Goal: Information Seeking & Learning: Compare options

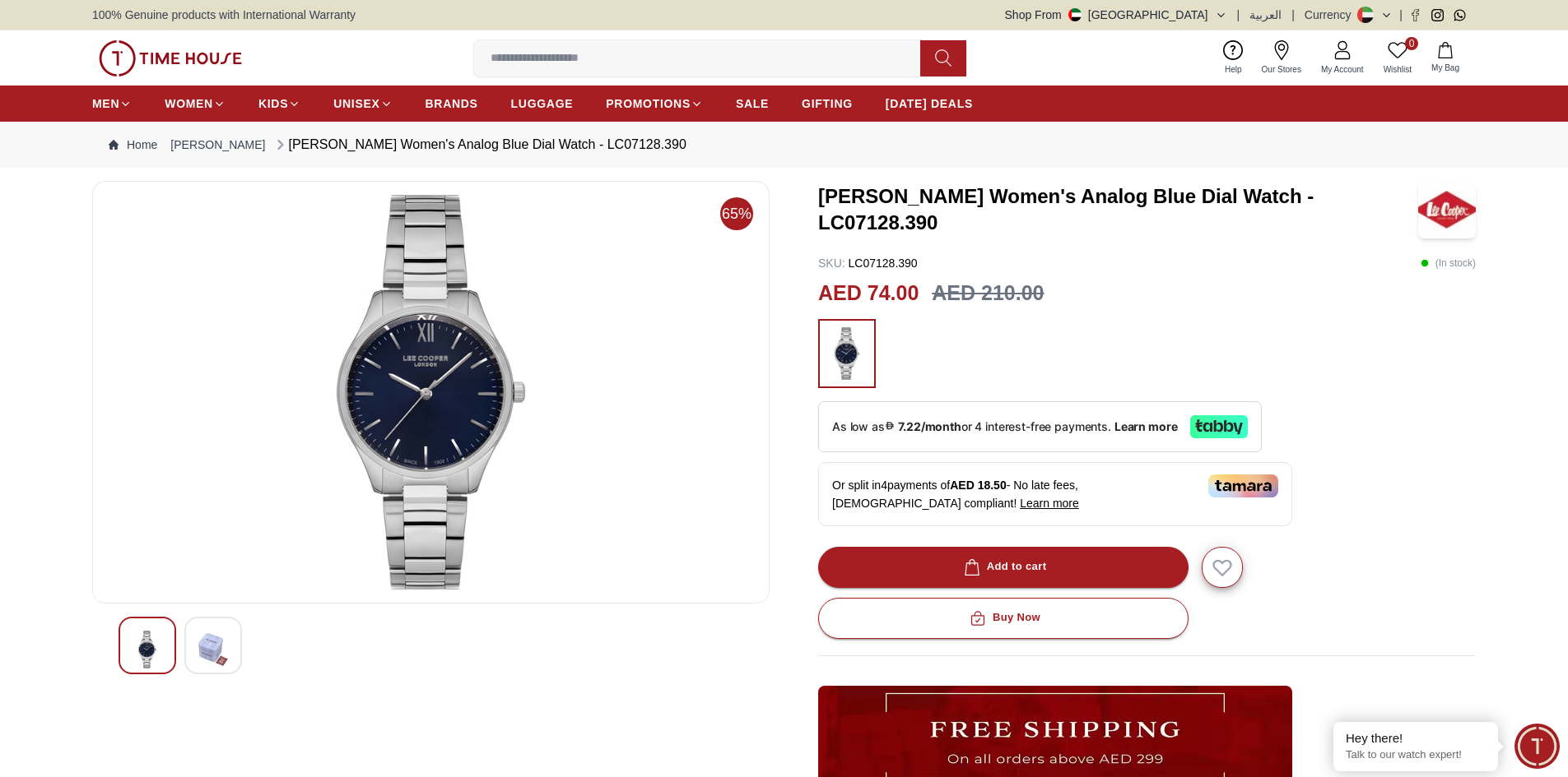
click at [206, 663] on img at bounding box center [213, 650] width 30 height 38
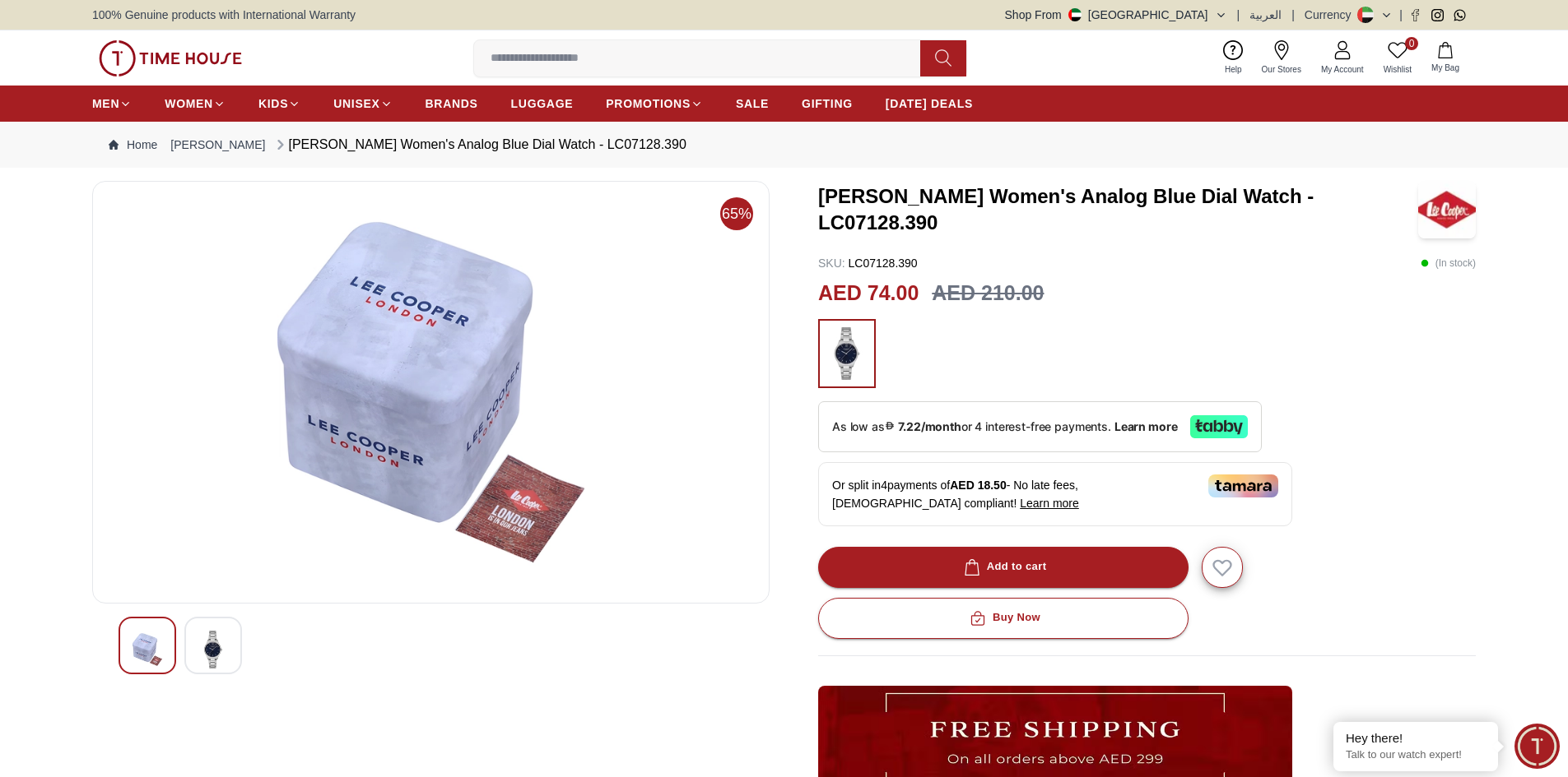
click at [143, 658] on img at bounding box center [148, 650] width 30 height 38
click at [221, 656] on img at bounding box center [213, 650] width 30 height 38
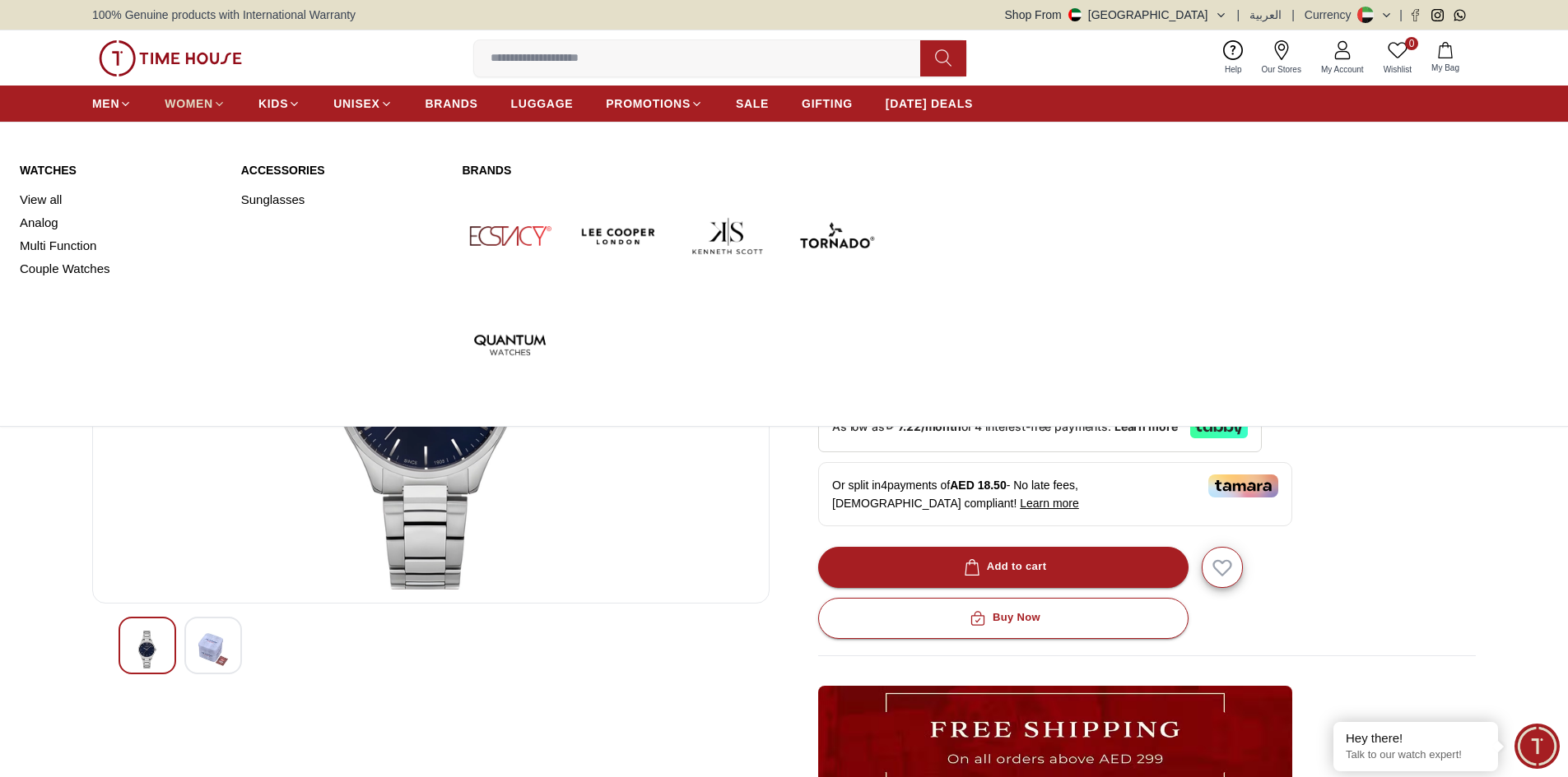
click at [206, 99] on span "WOMEN" at bounding box center [188, 104] width 48 height 17
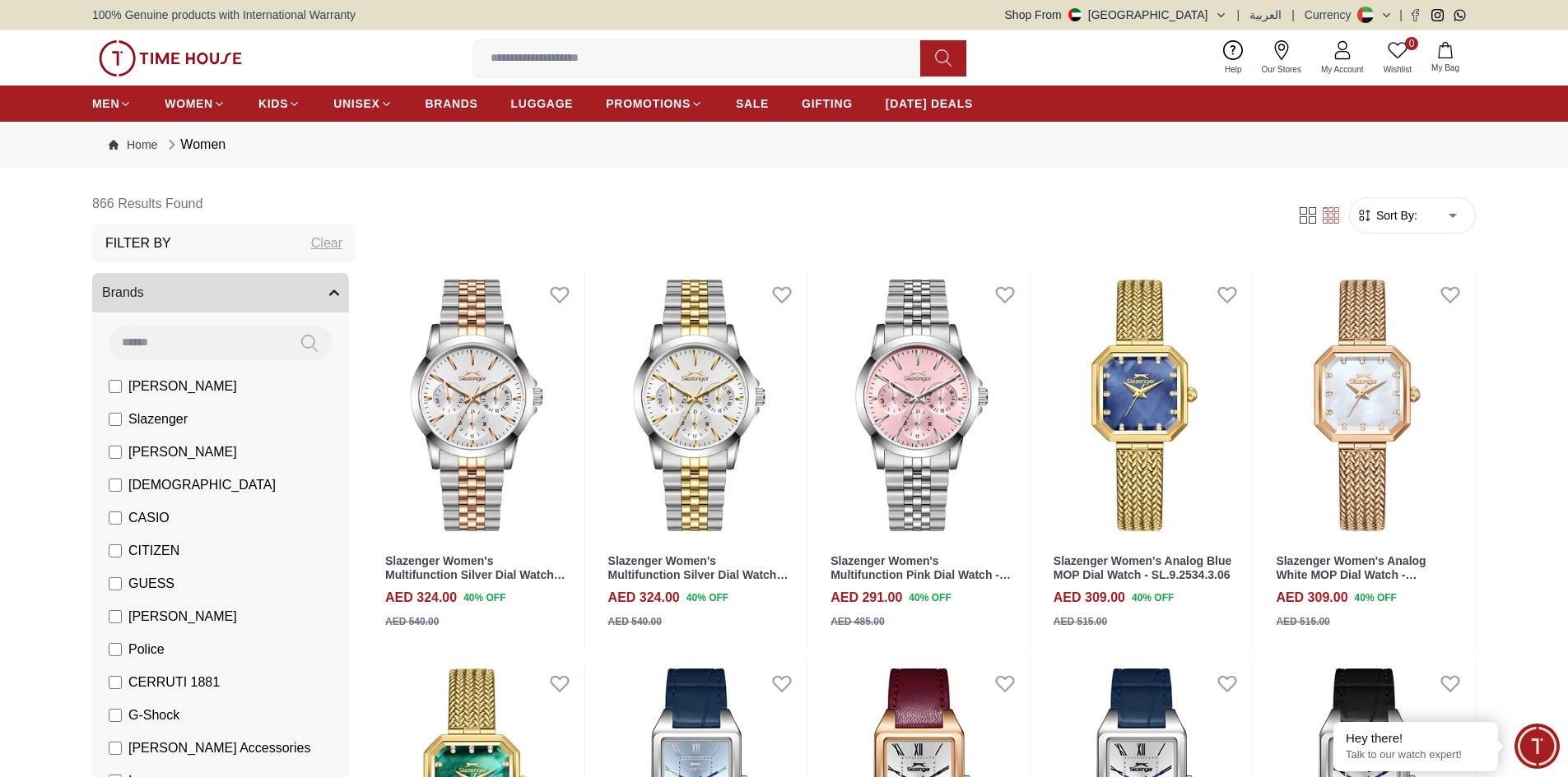
click at [1404, 227] on form "Sort By: ​ ****** ​" at bounding box center [1413, 215] width 126 height 36
click at [1404, 219] on span "Sort By:" at bounding box center [1395, 215] width 45 height 17
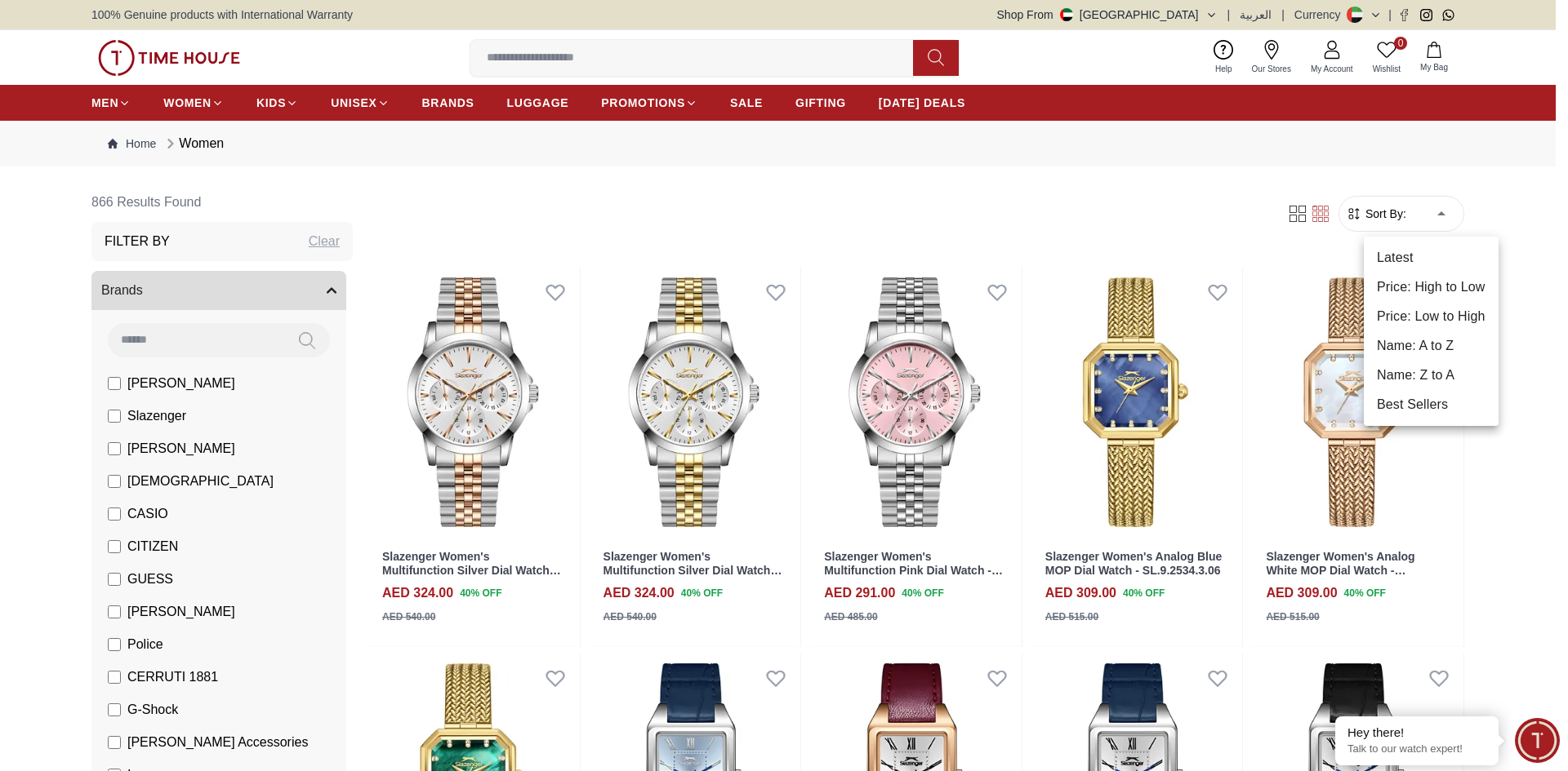
click at [1421, 313] on li "Price: Low to High" at bounding box center [1431, 317] width 135 height 30
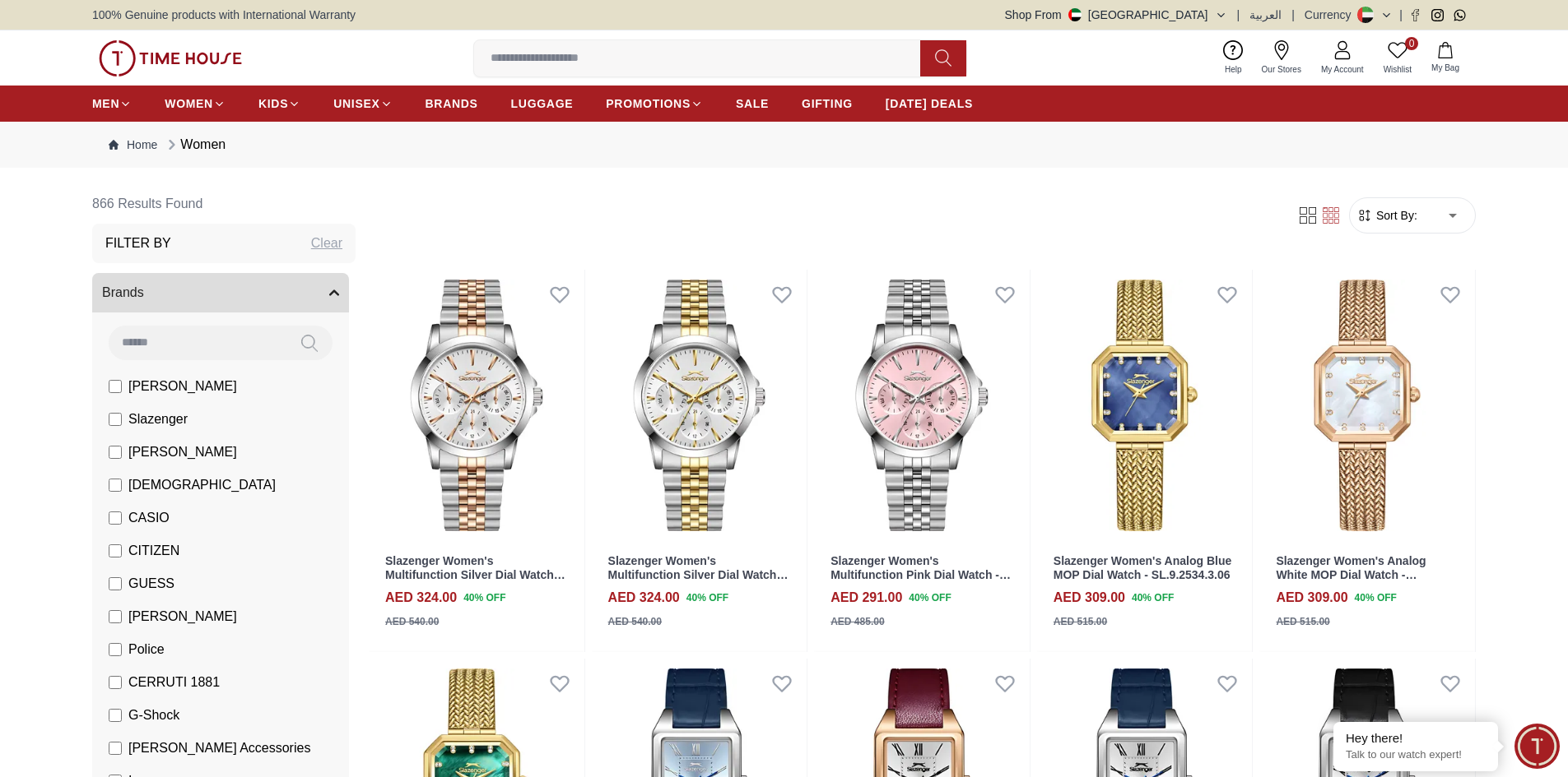
type input "*"
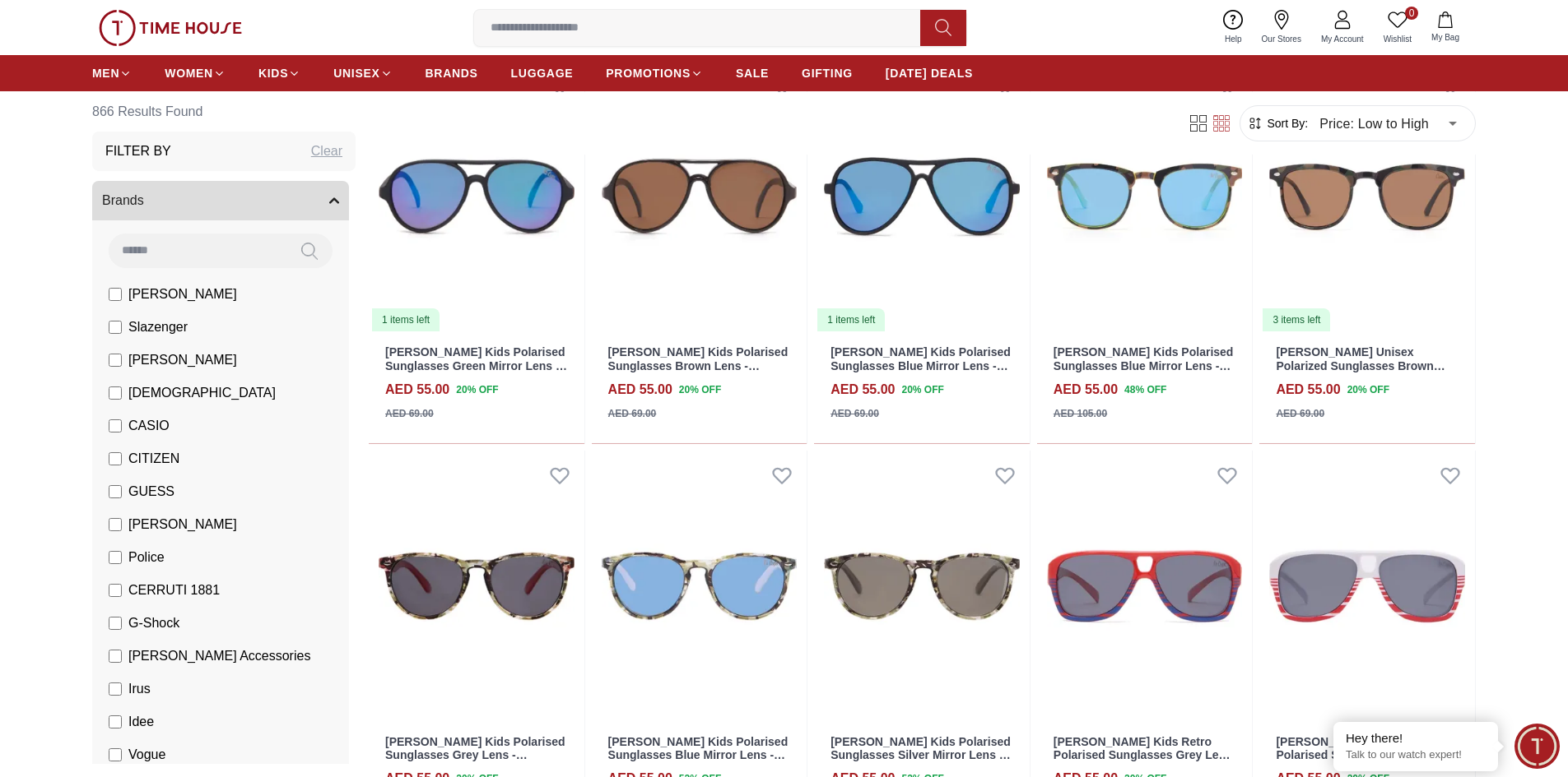
scroll to position [1481, 0]
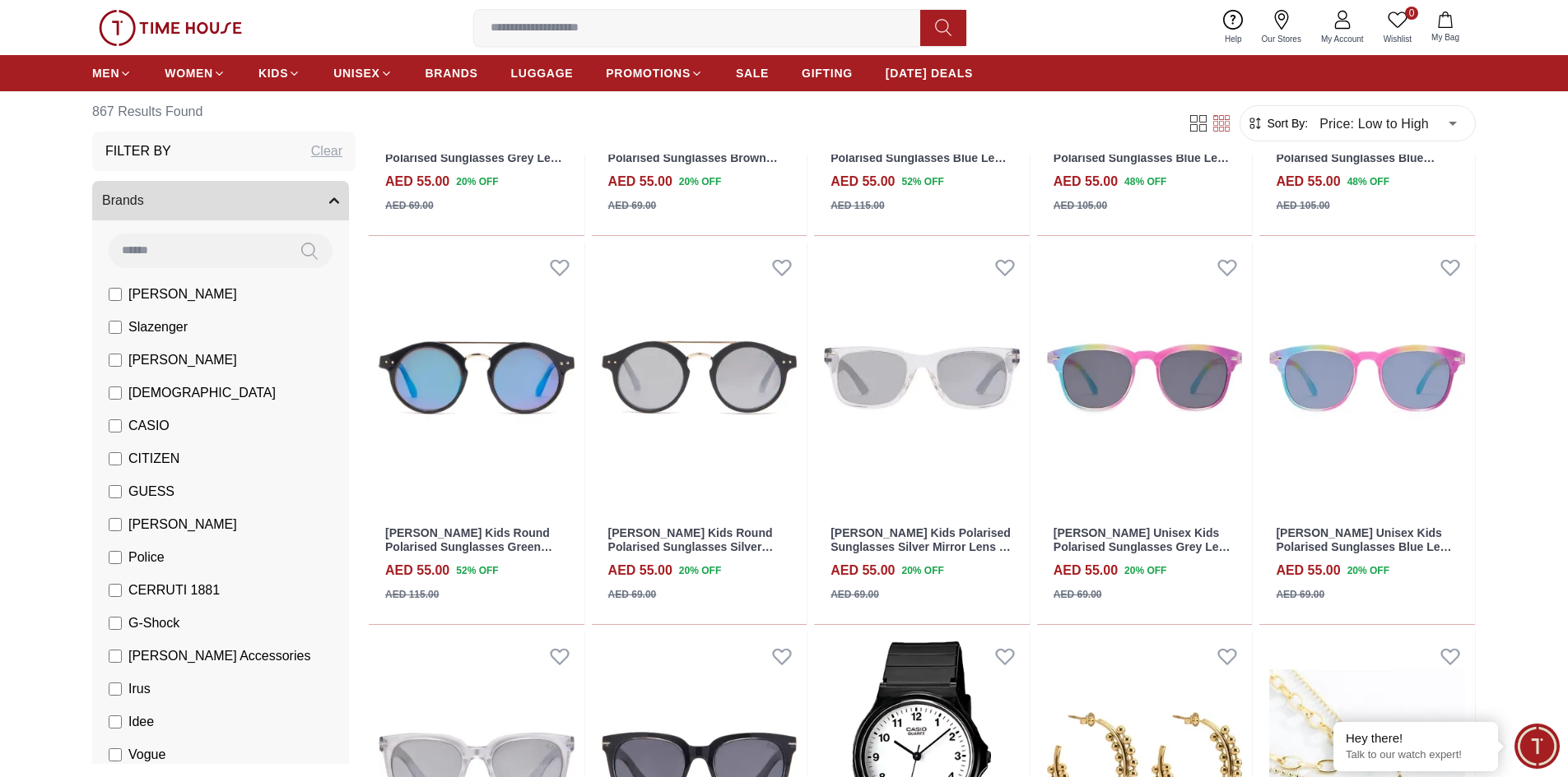
scroll to position [2468, 0]
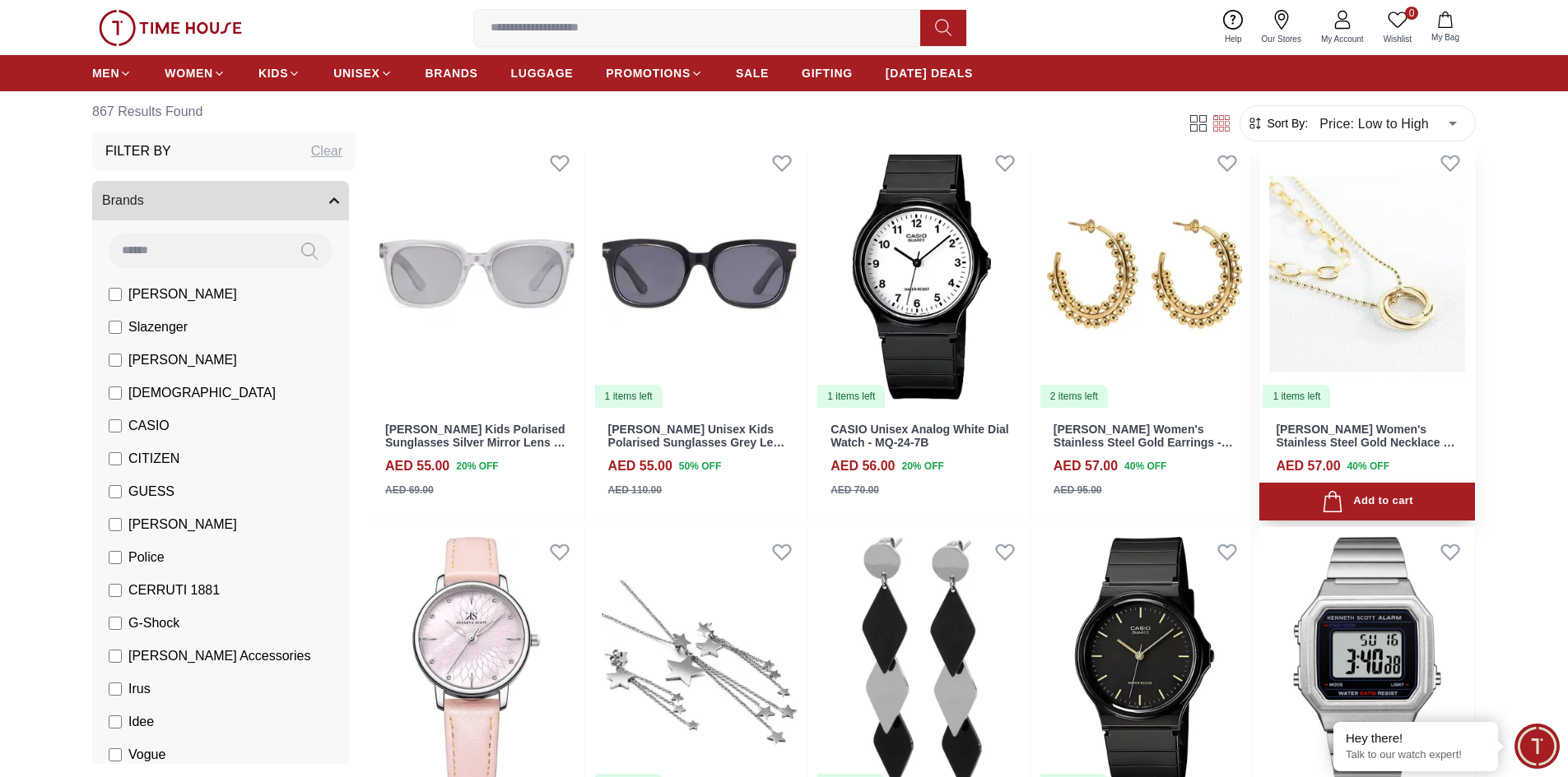
click at [1325, 295] on img at bounding box center [1367, 273] width 215 height 271
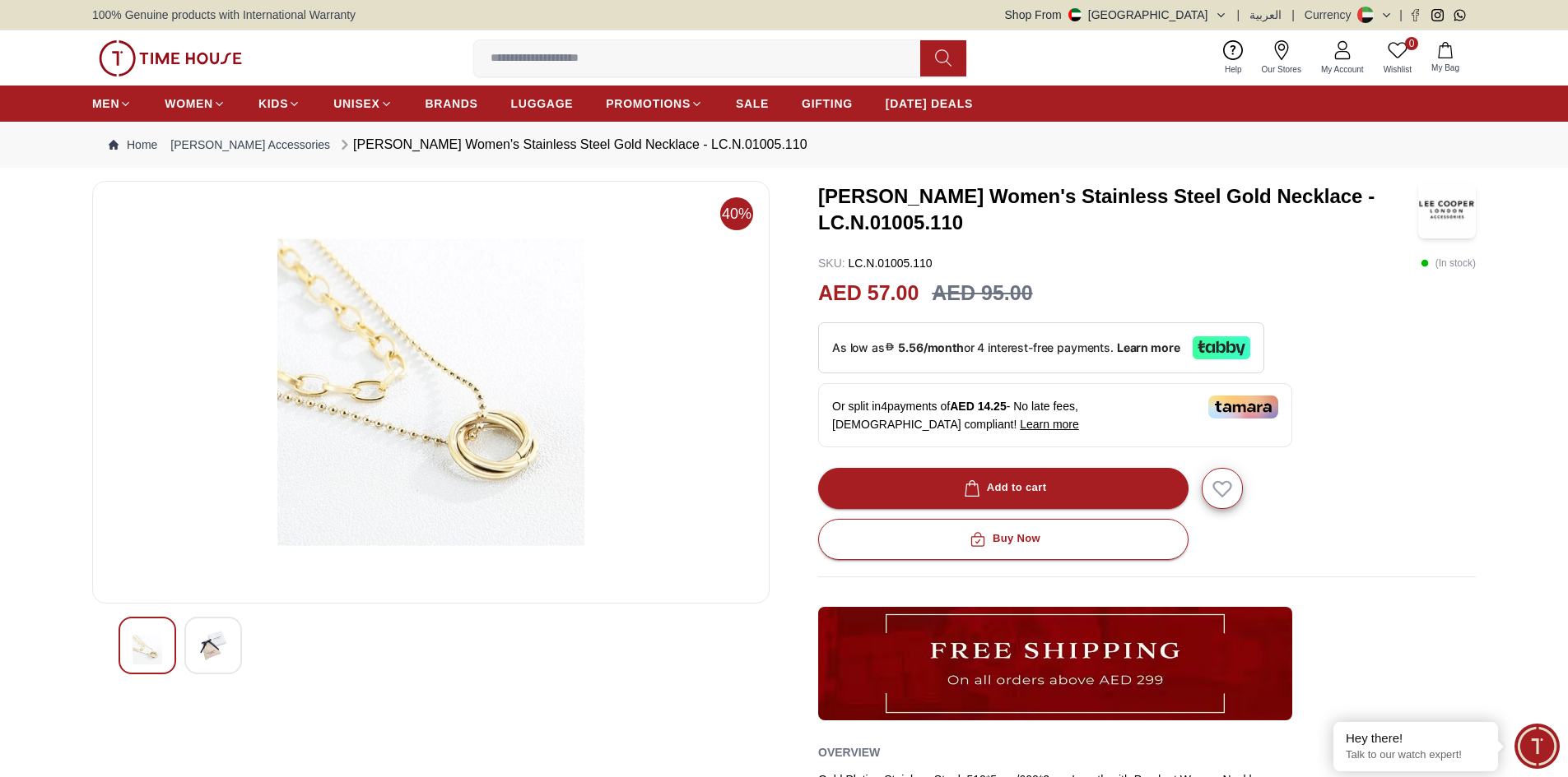
click at [215, 648] on img at bounding box center [213, 646] width 30 height 30
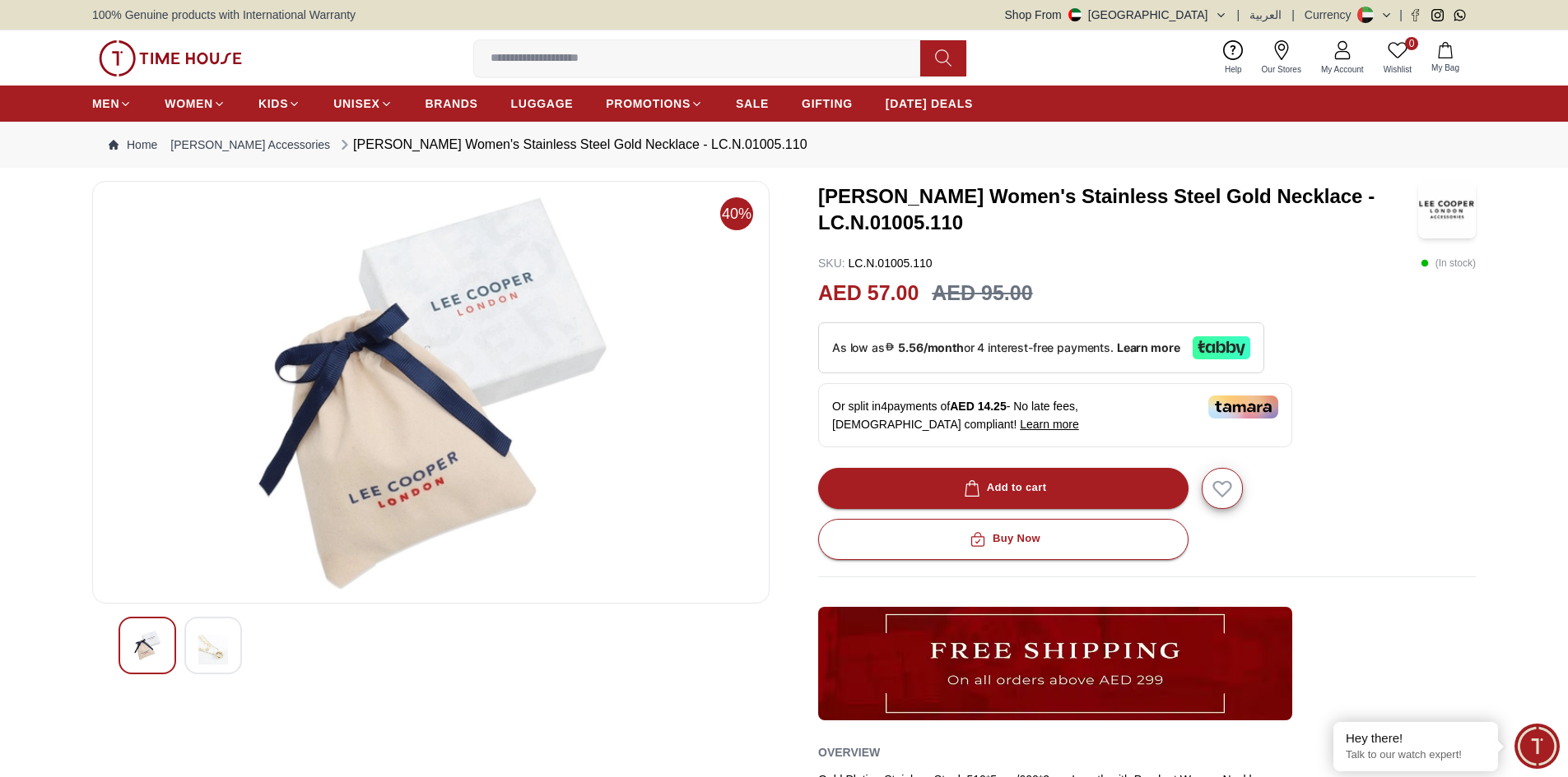
click at [148, 651] on img at bounding box center [148, 646] width 30 height 30
click at [222, 660] on img at bounding box center [213, 650] width 30 height 38
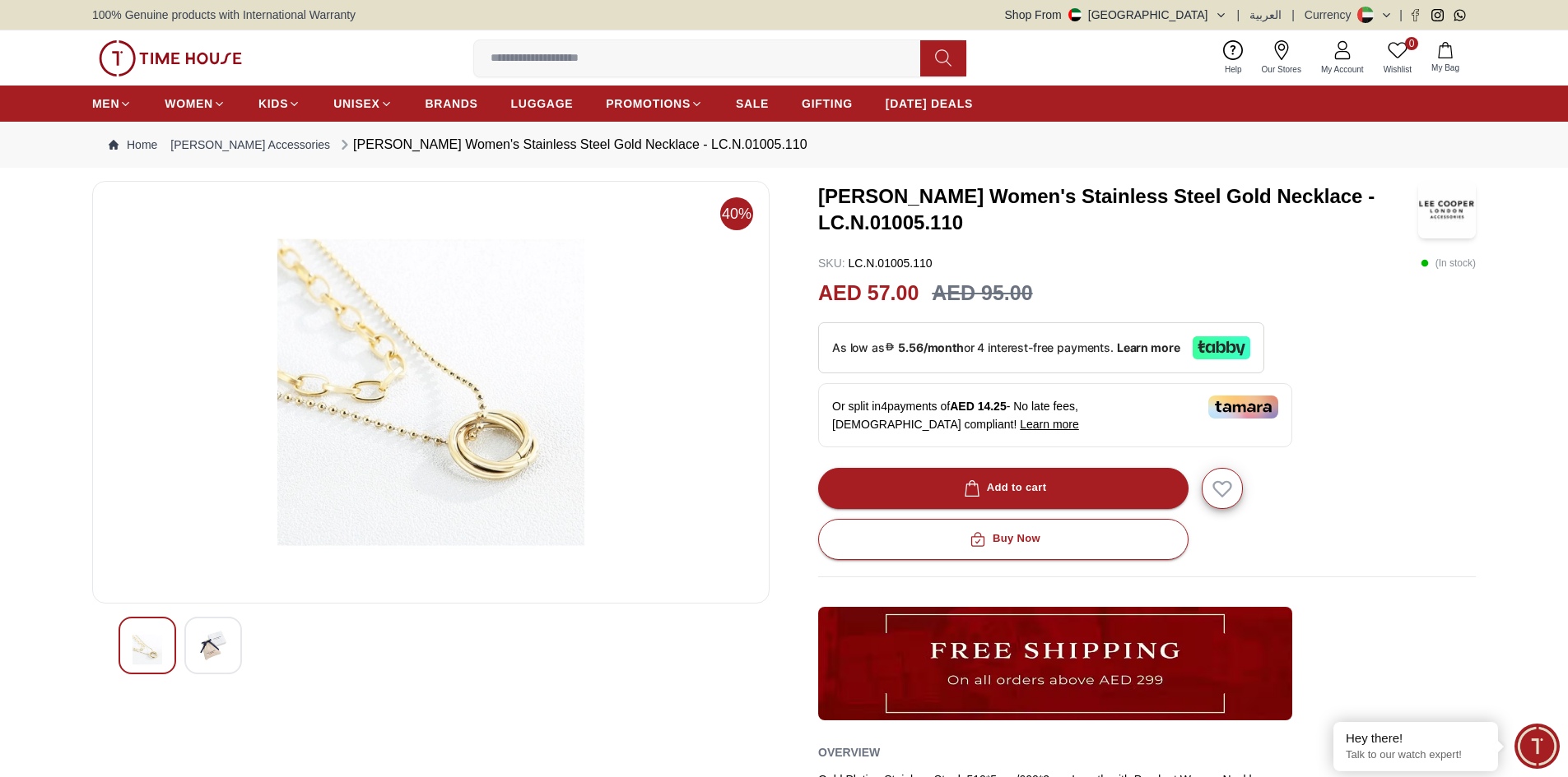
scroll to position [1553, 0]
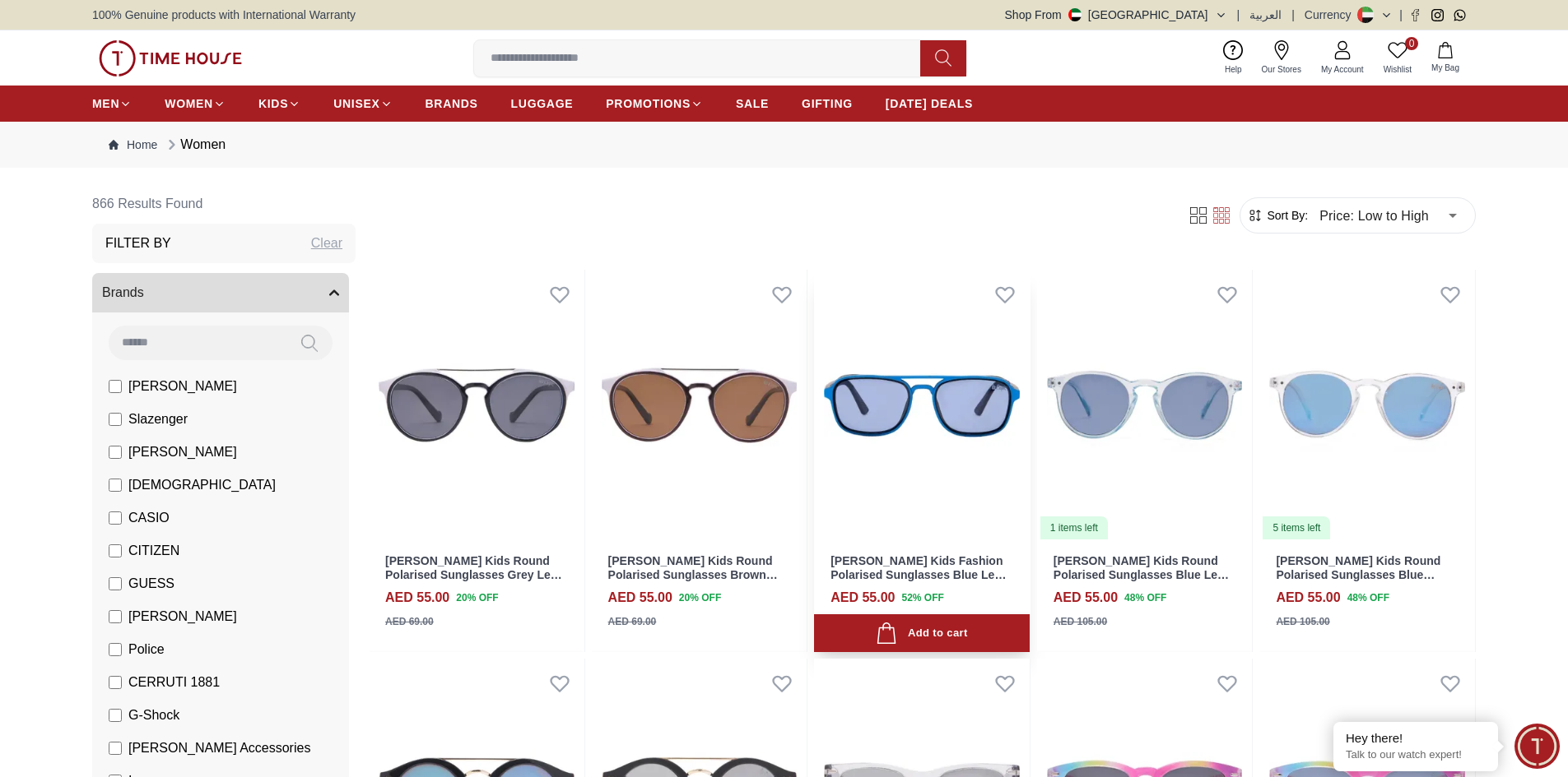
scroll to position [987, 0]
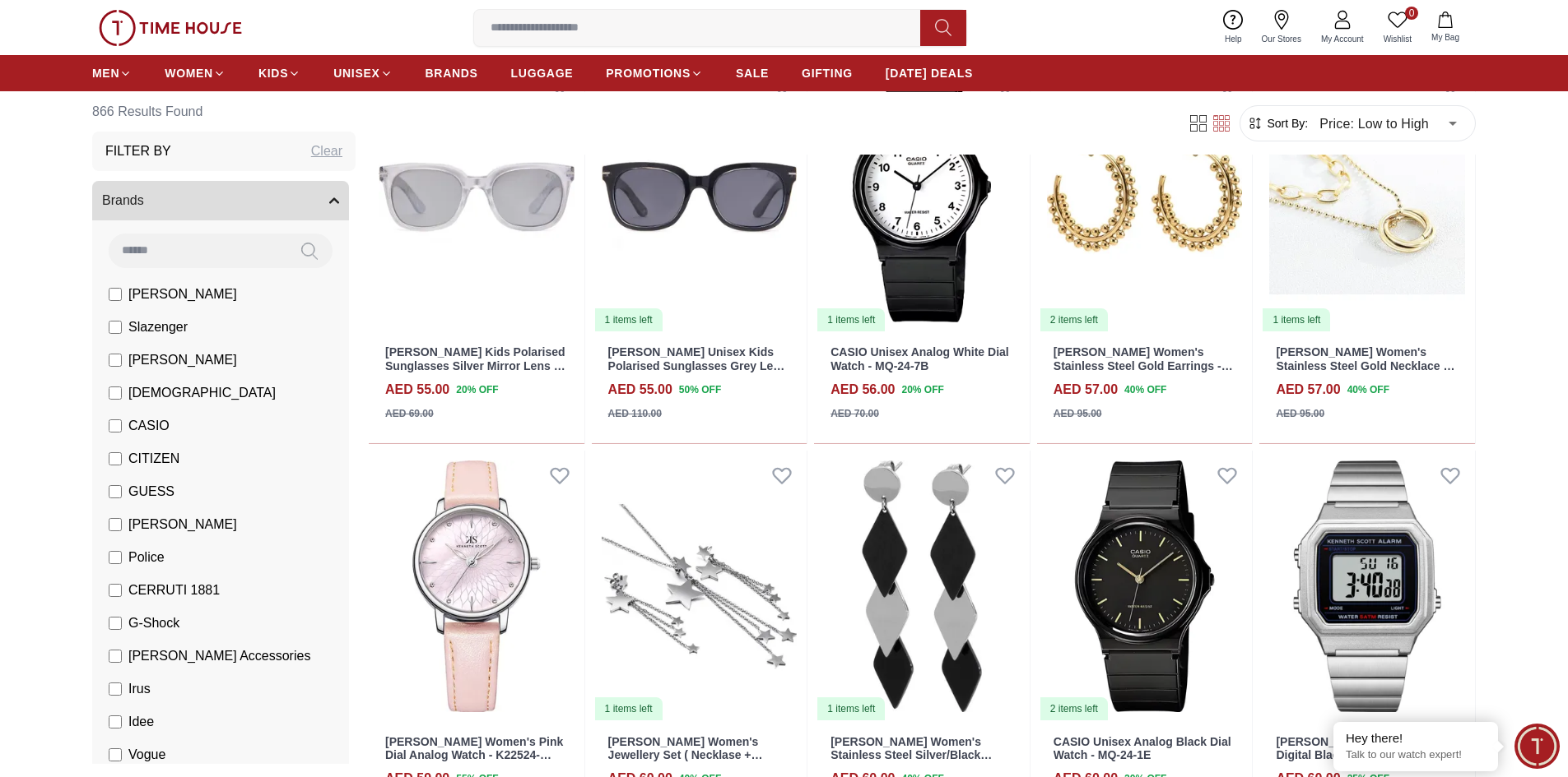
click at [190, 254] on input at bounding box center [198, 249] width 177 height 32
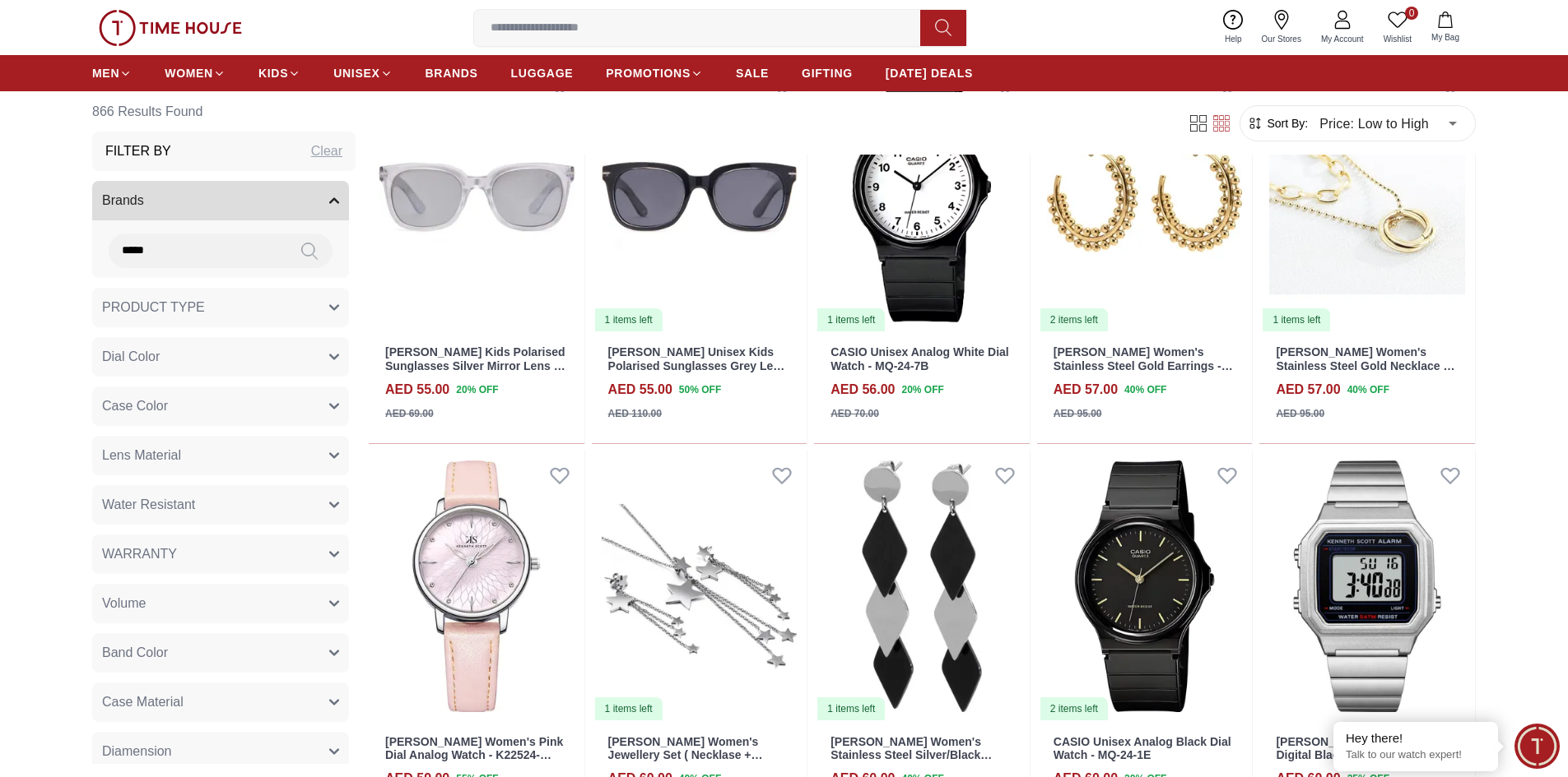
type input "*****"
click at [301, 250] on icon at bounding box center [309, 251] width 17 height 19
click at [285, 209] on button "Brands" at bounding box center [220, 200] width 257 height 40
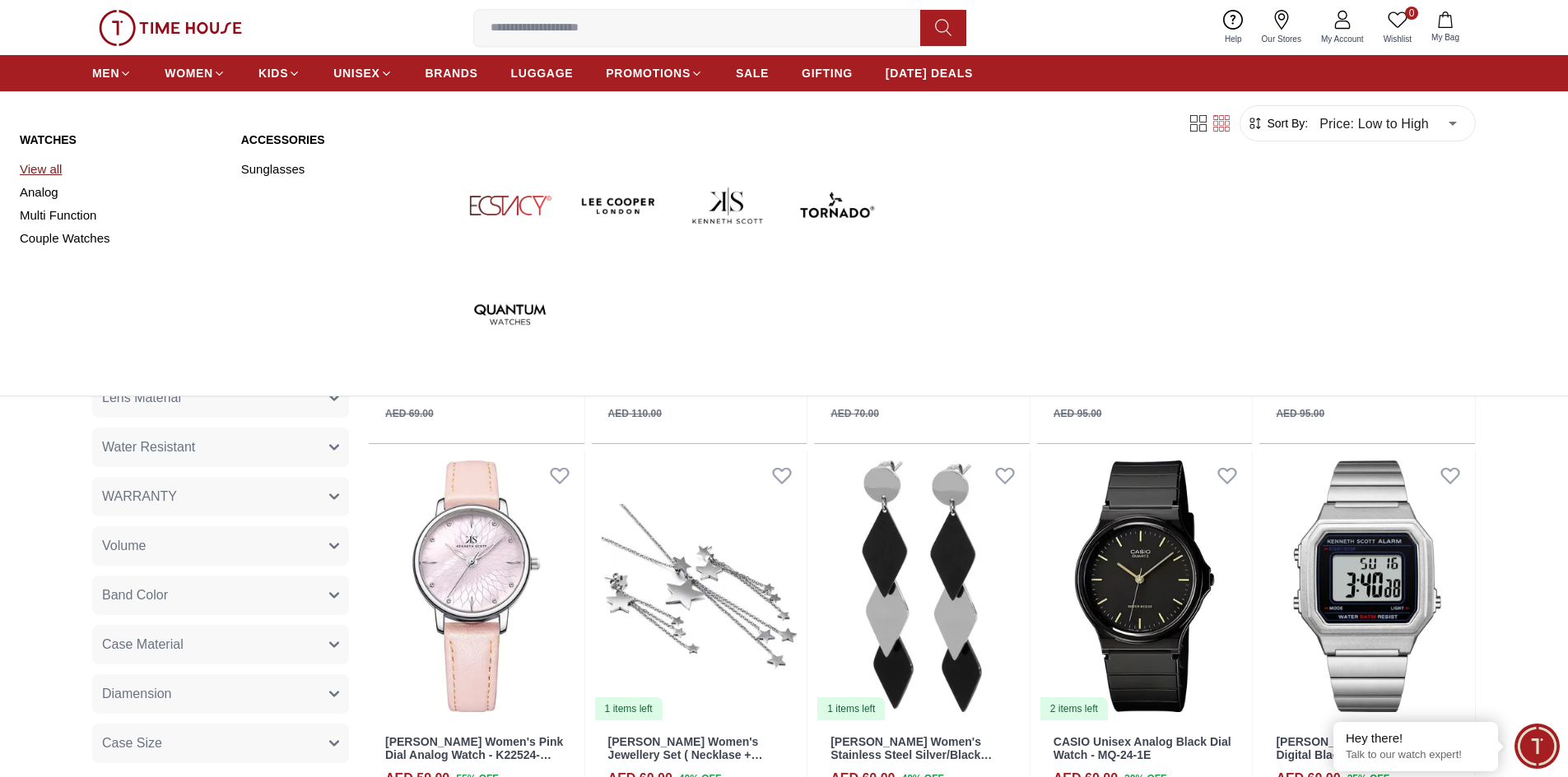
click at [33, 169] on link "View all" at bounding box center [120, 169] width 202 height 23
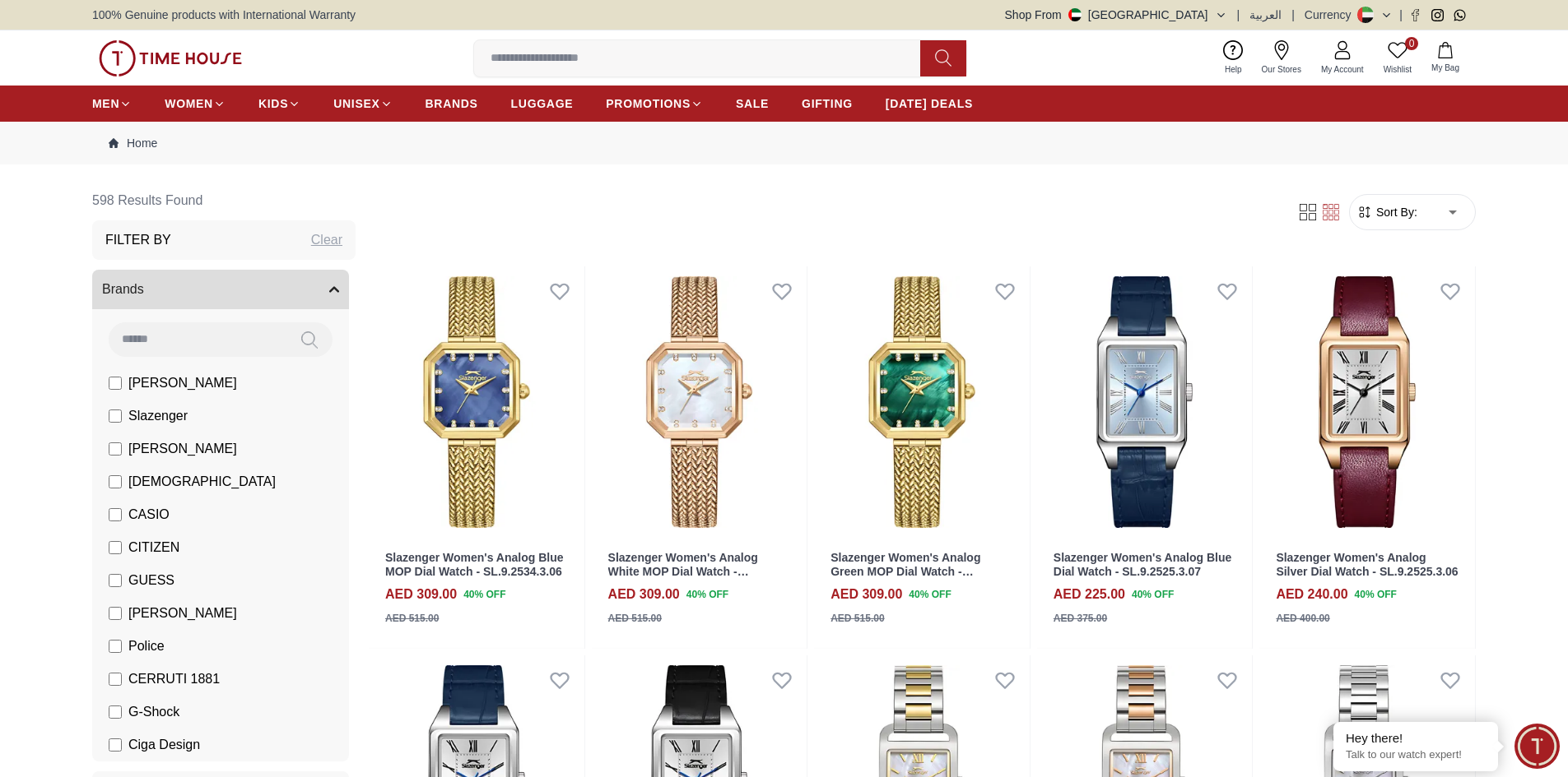
click at [1369, 208] on icon "button" at bounding box center [1364, 212] width 17 height 17
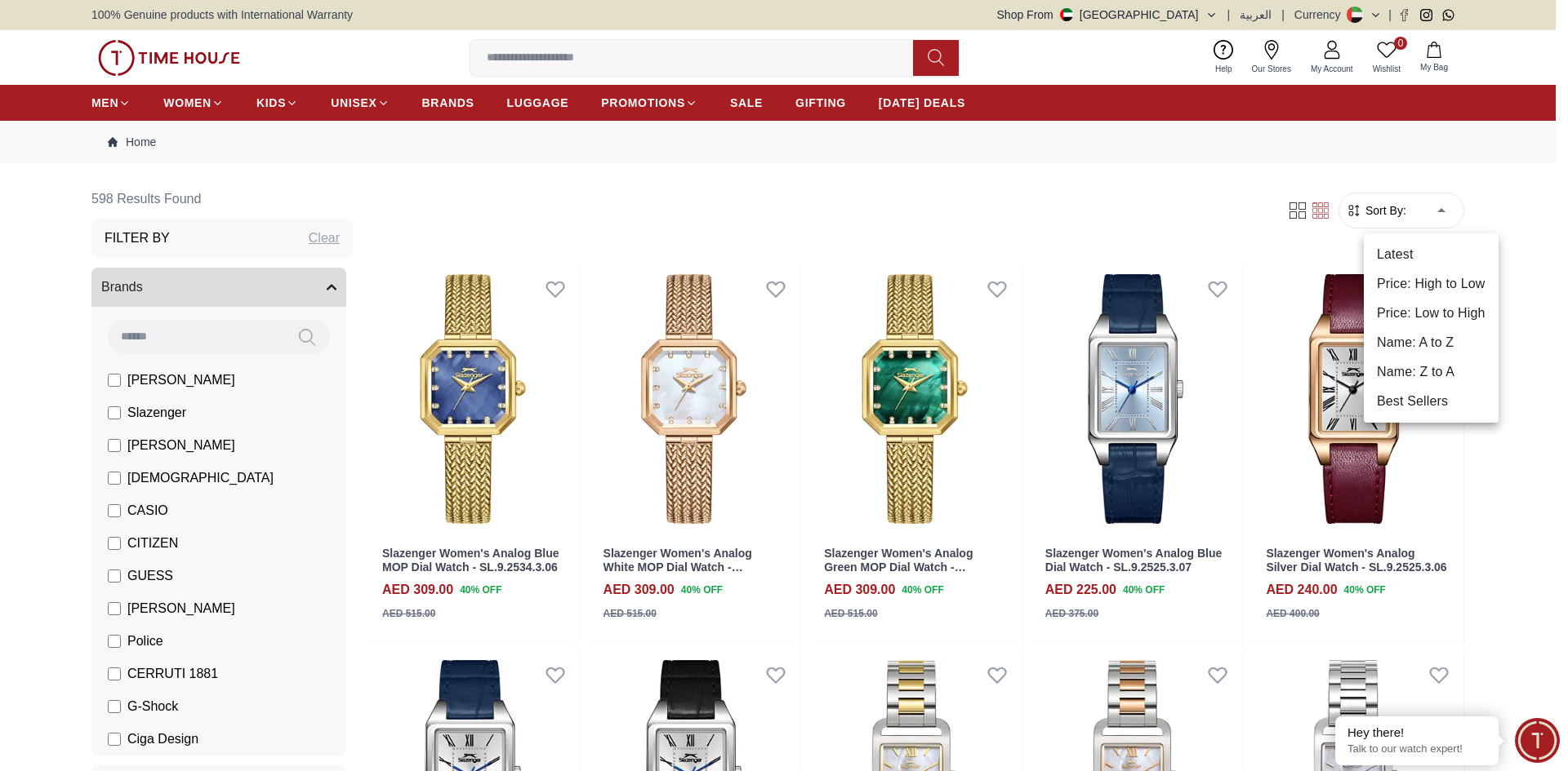
click at [1438, 319] on li "Price: Low to High" at bounding box center [1431, 314] width 135 height 30
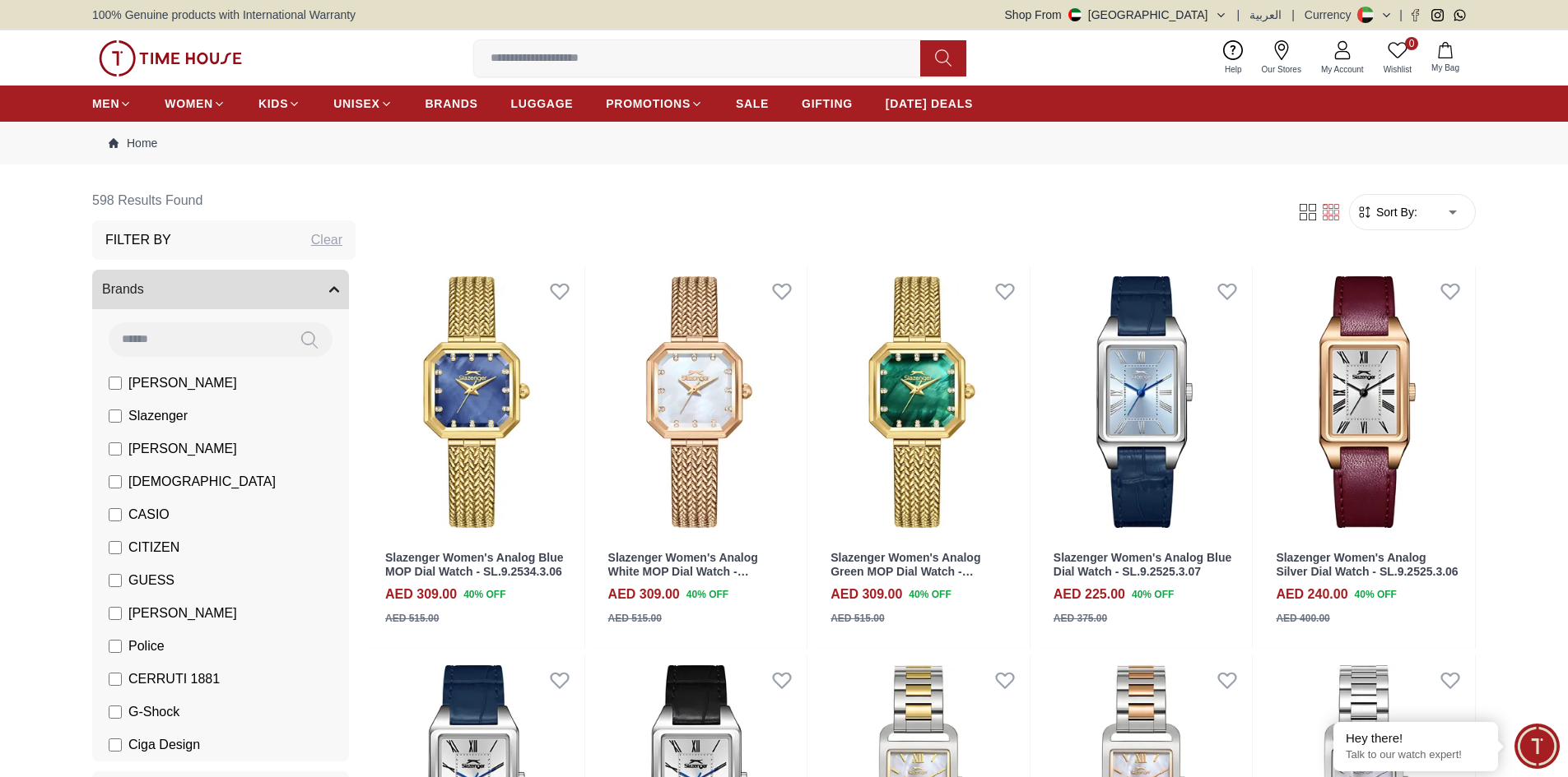
type input "*"
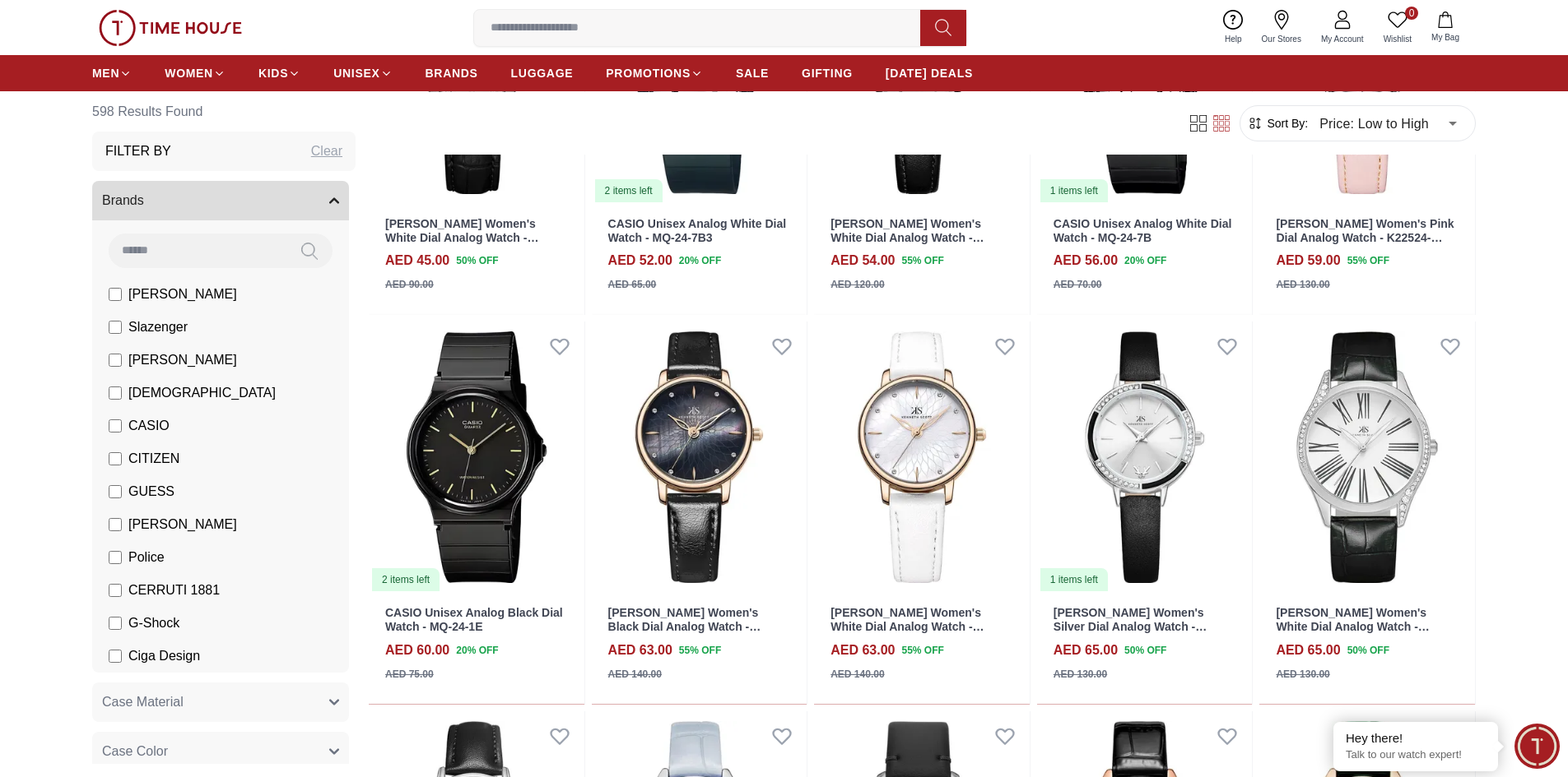
scroll to position [370, 0]
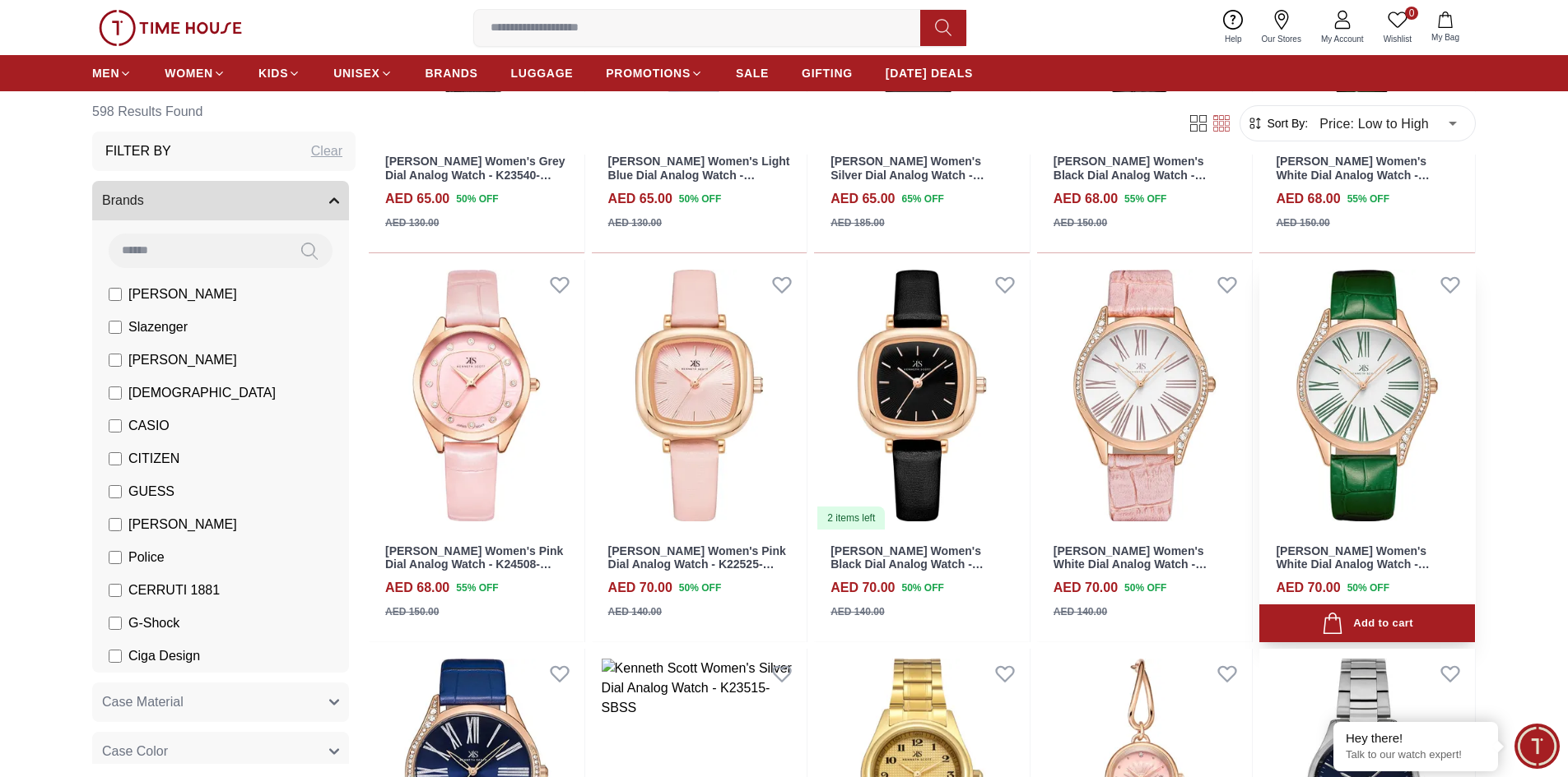
scroll to position [1668, 0]
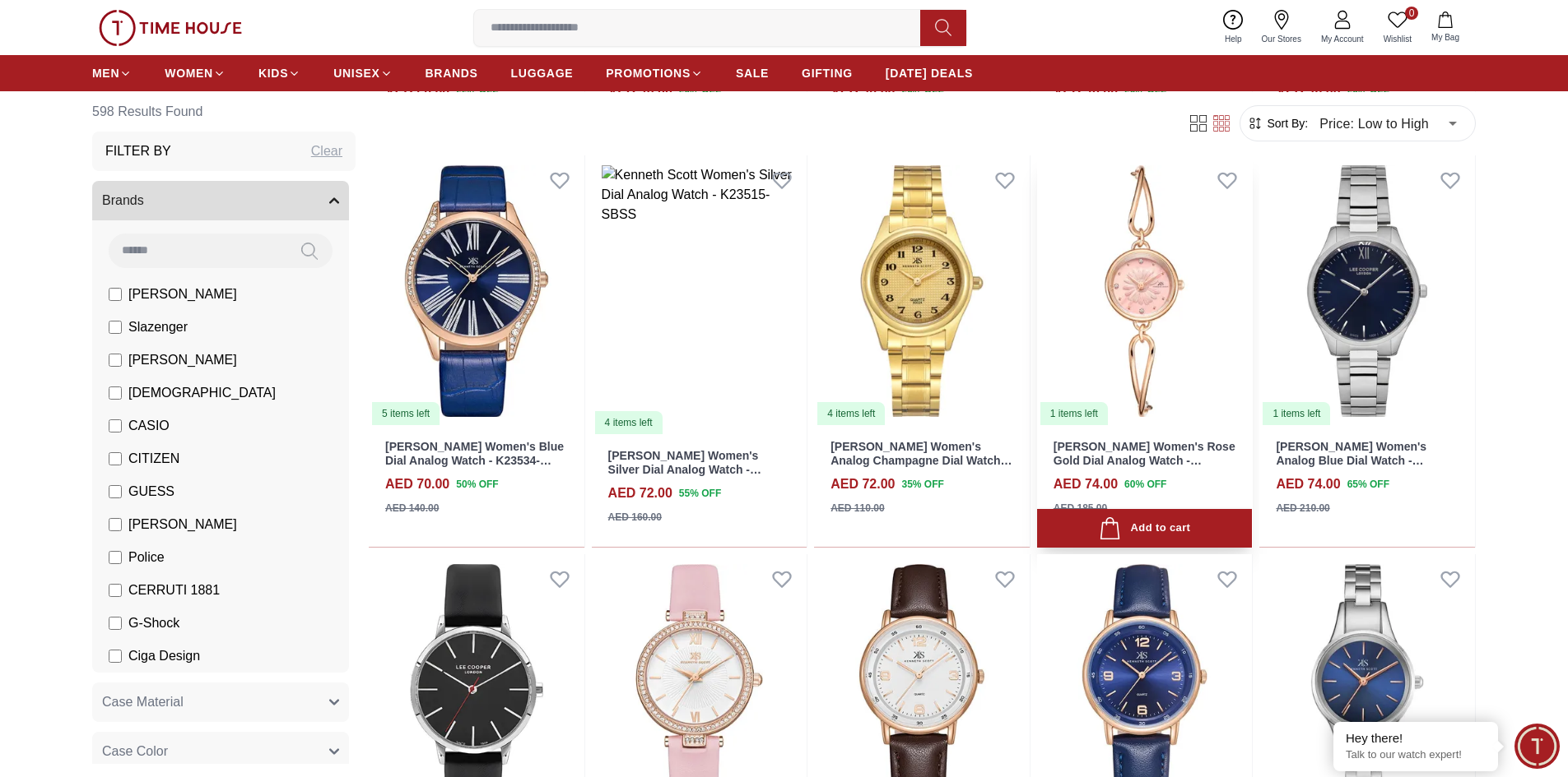
click at [1147, 301] on img at bounding box center [1145, 291] width 215 height 271
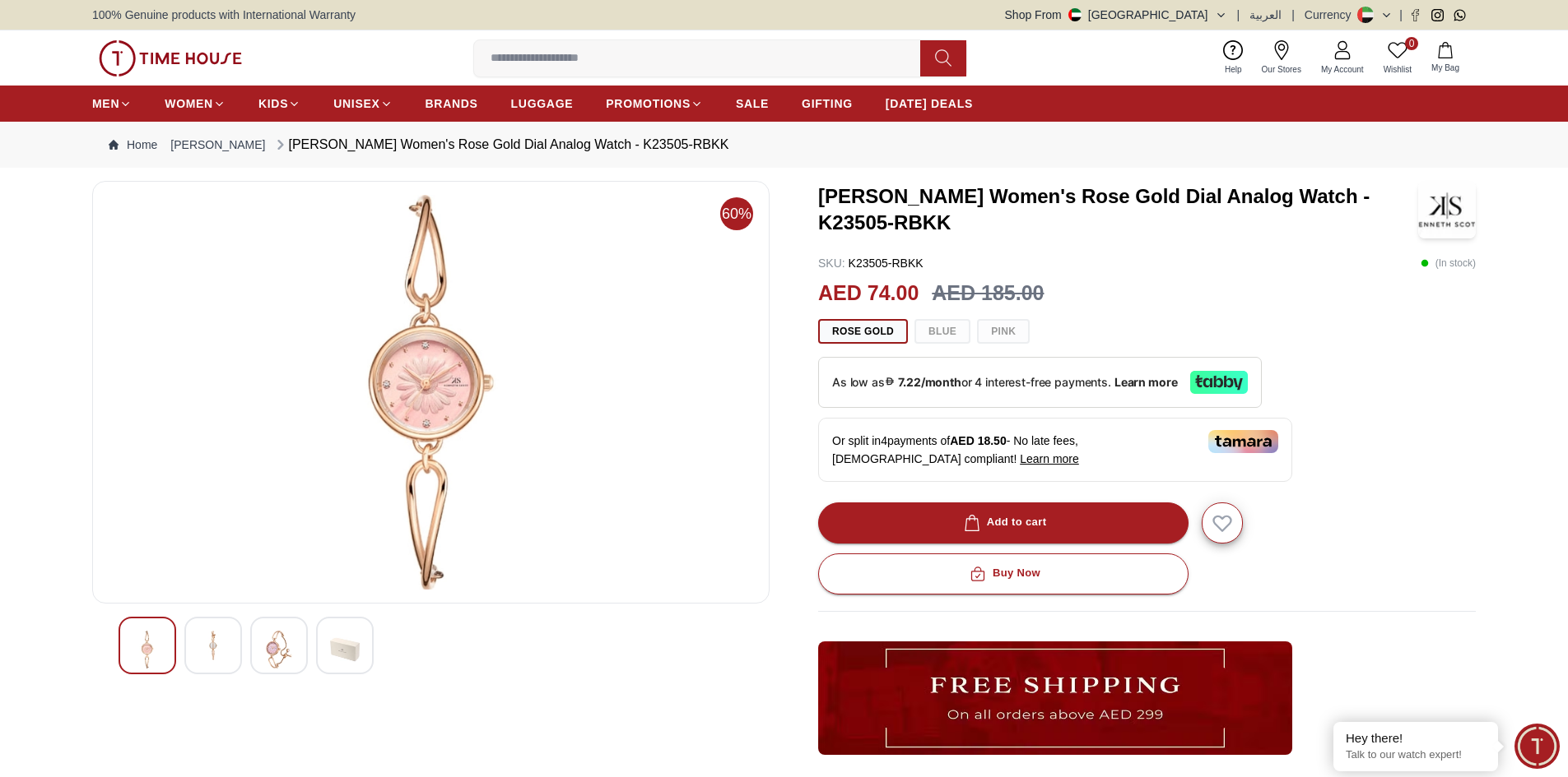
click at [214, 659] on img at bounding box center [213, 646] width 30 height 30
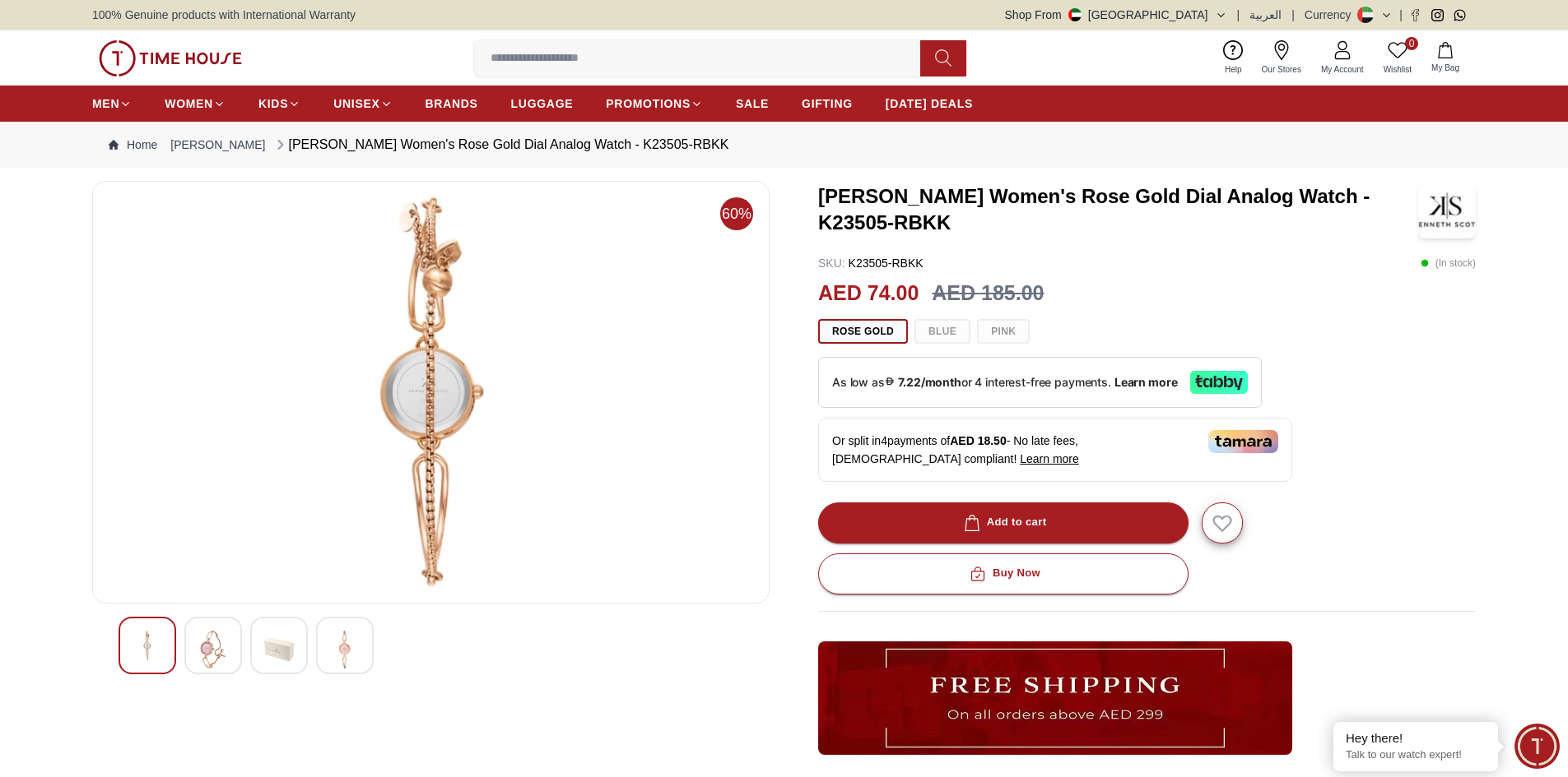
click at [286, 659] on img at bounding box center [279, 650] width 30 height 38
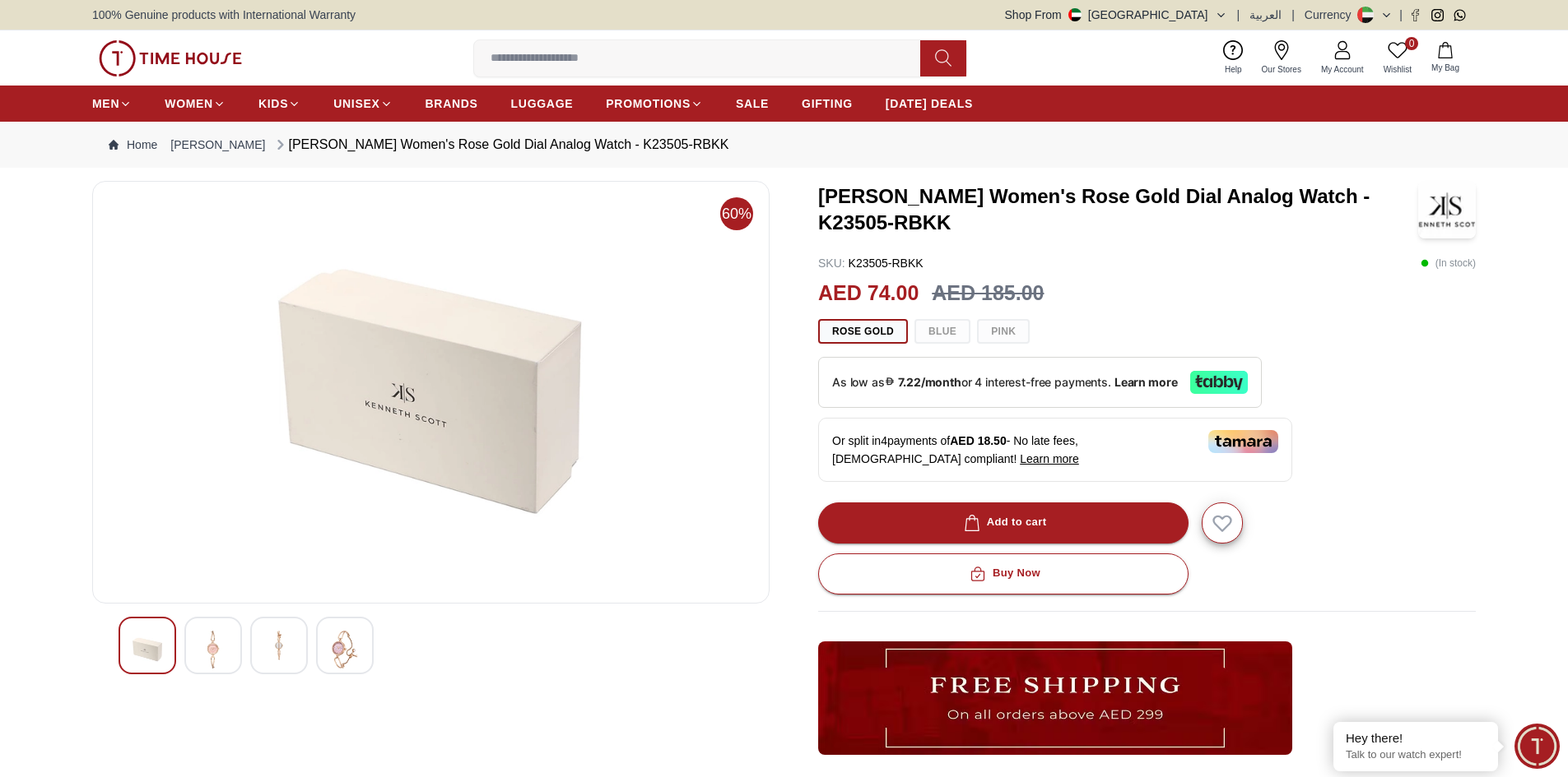
click at [343, 658] on img at bounding box center [345, 650] width 30 height 38
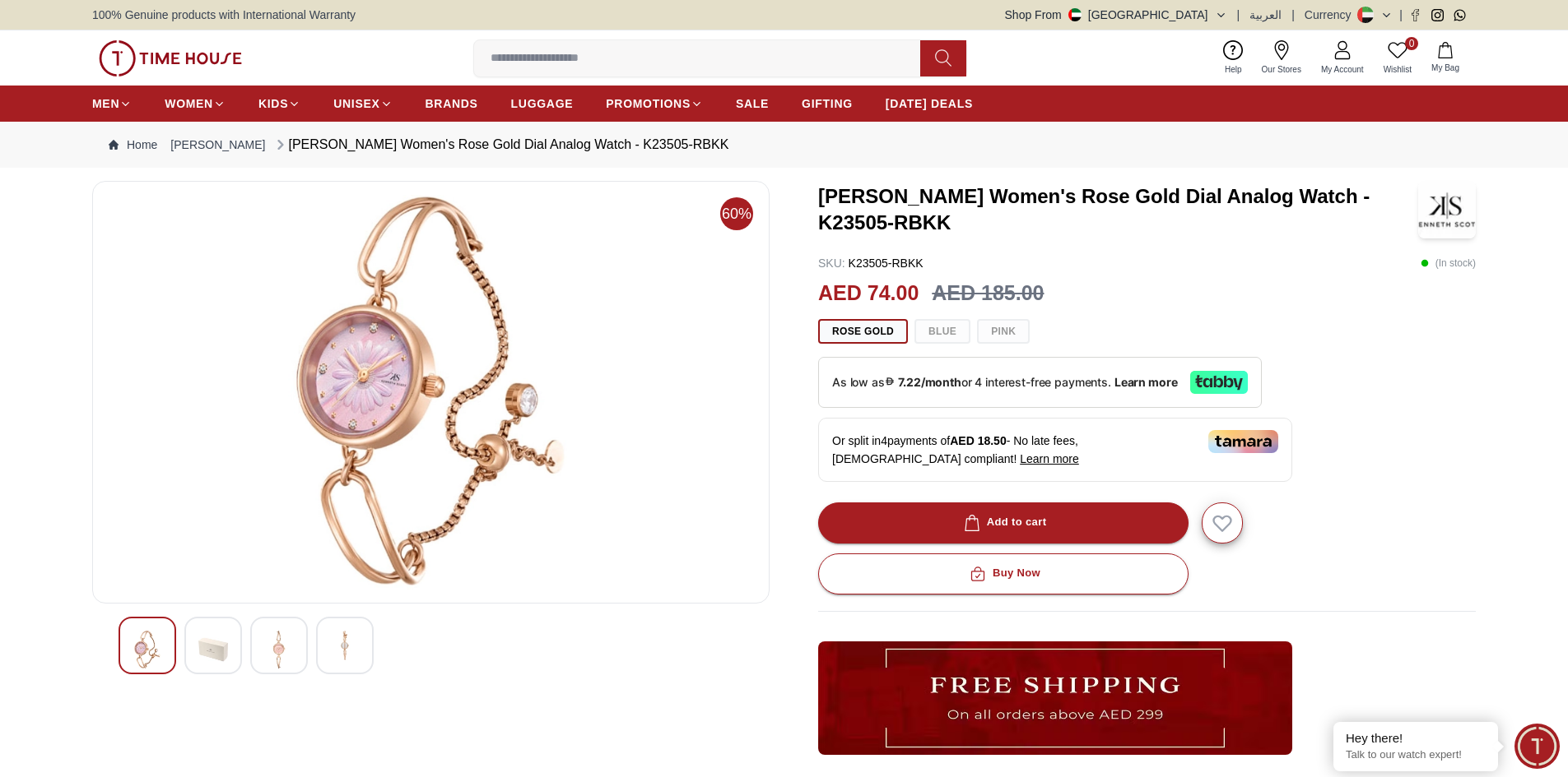
click at [945, 335] on div "Rose Gold Blue Pink" at bounding box center [1146, 332] width 658 height 25
click at [1001, 330] on div "Rose Gold Blue Pink" at bounding box center [1146, 332] width 658 height 25
click at [278, 654] on img at bounding box center [279, 650] width 30 height 38
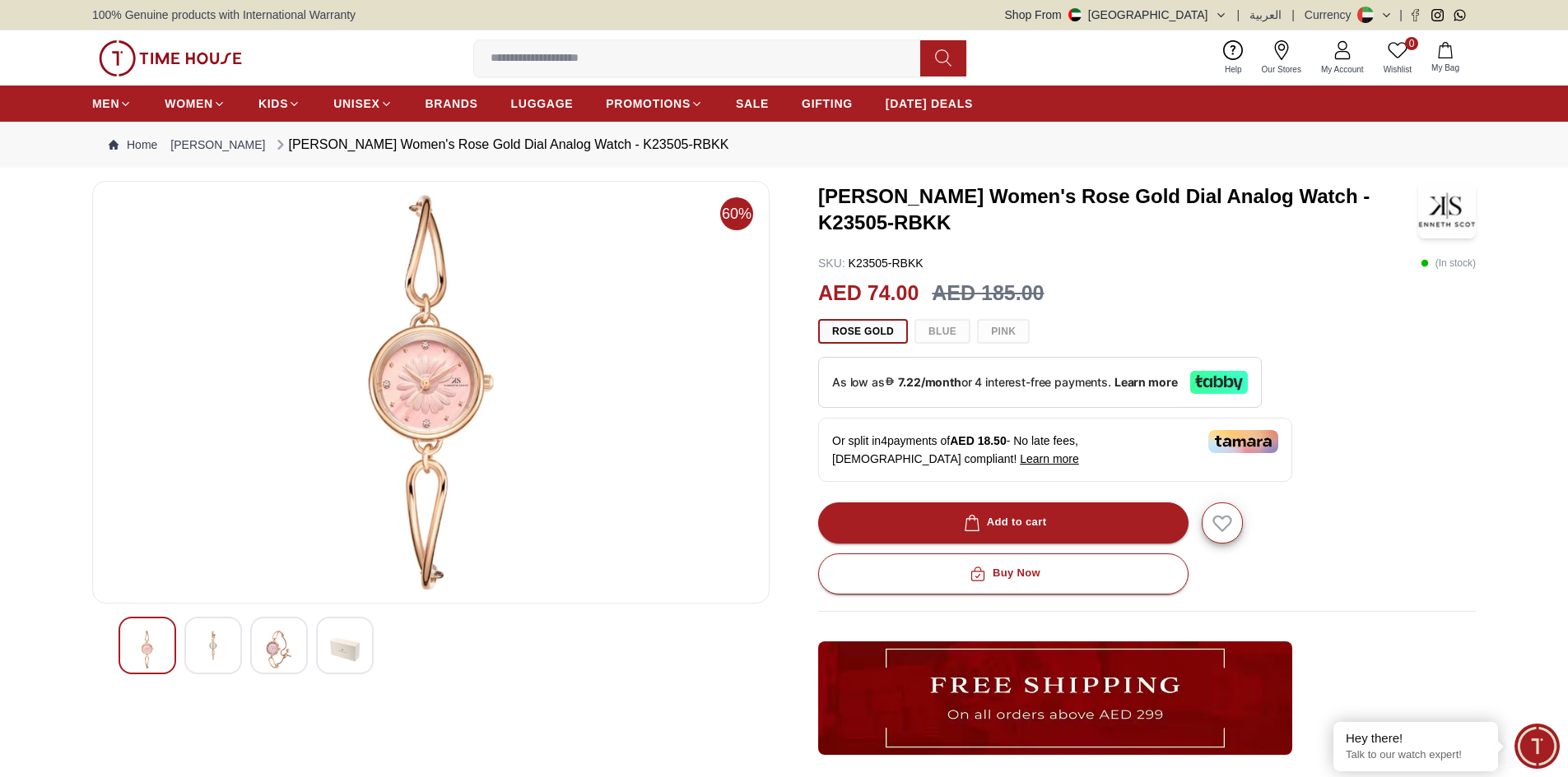
click at [235, 658] on div at bounding box center [213, 646] width 58 height 58
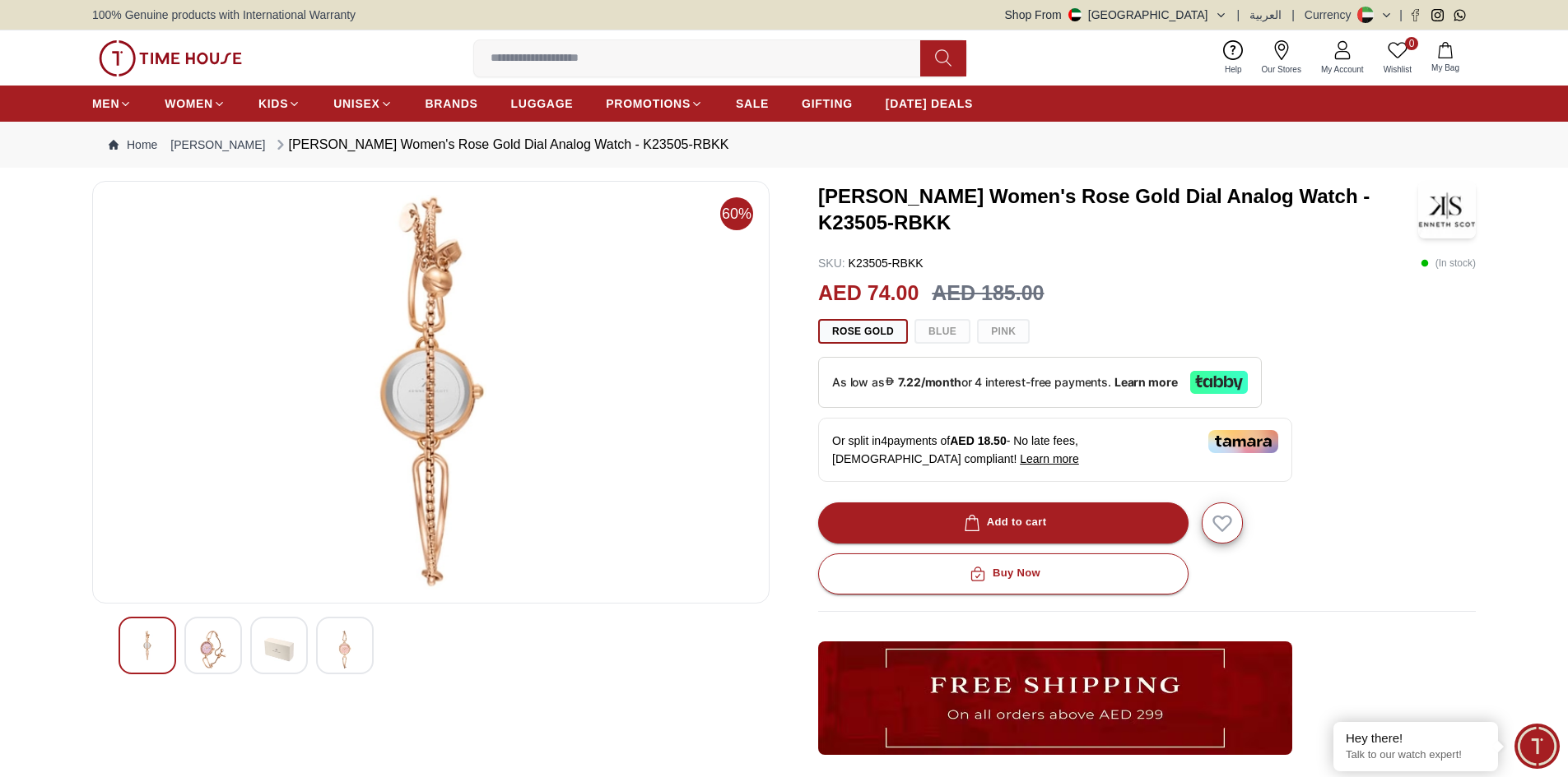
click at [168, 655] on div at bounding box center [148, 646] width 58 height 58
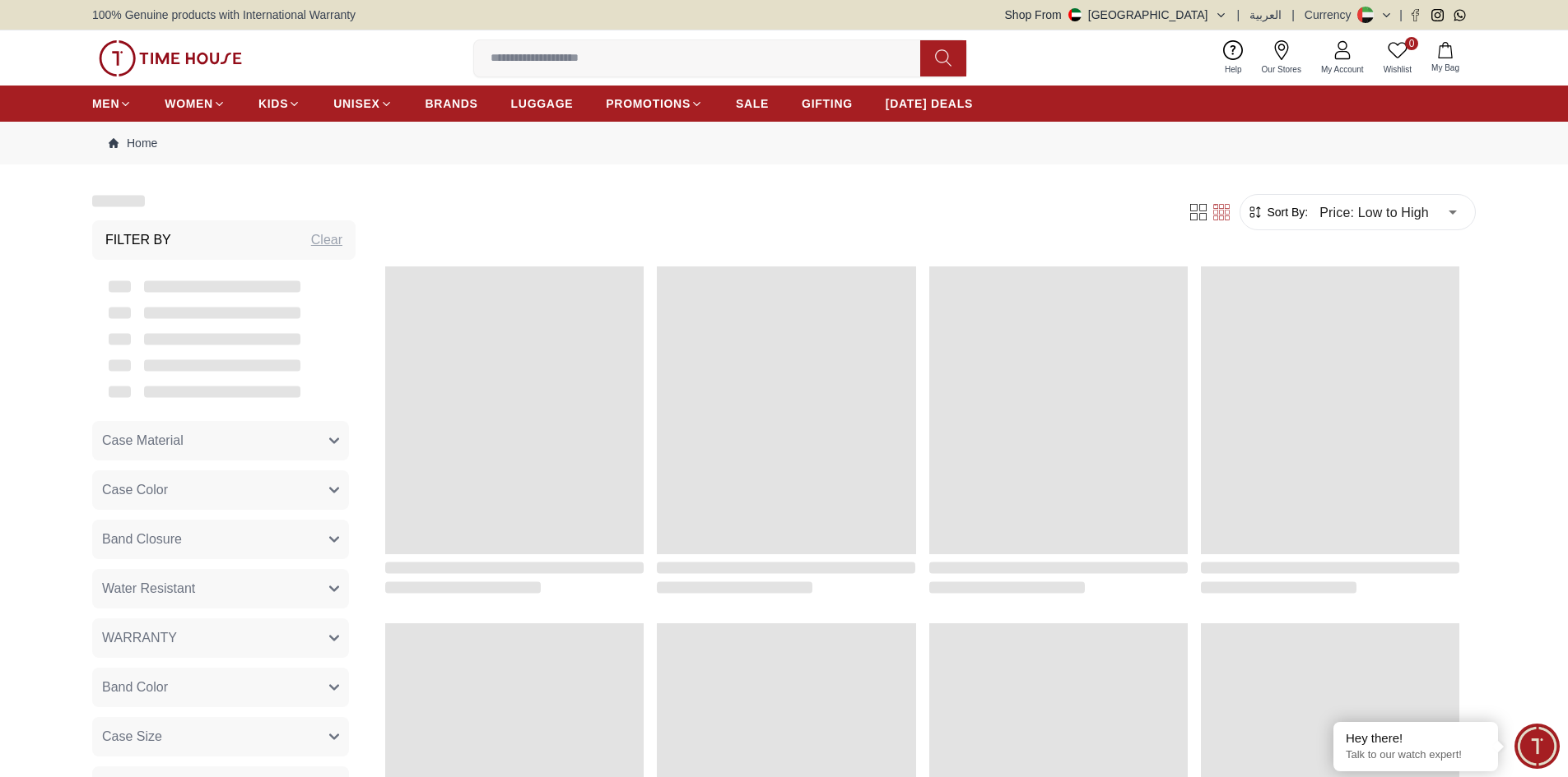
scroll to position [1550, 0]
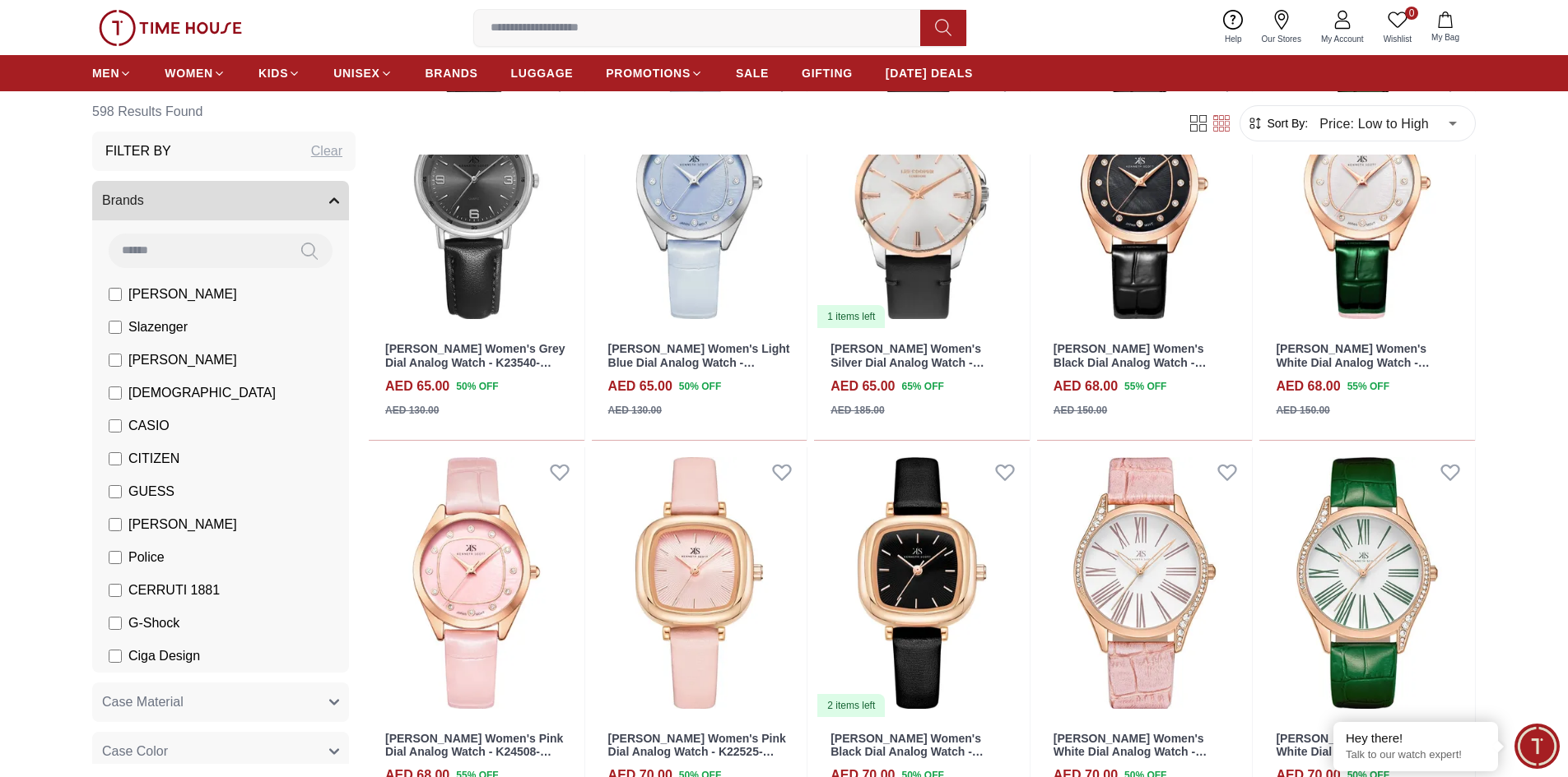
scroll to position [1481, 0]
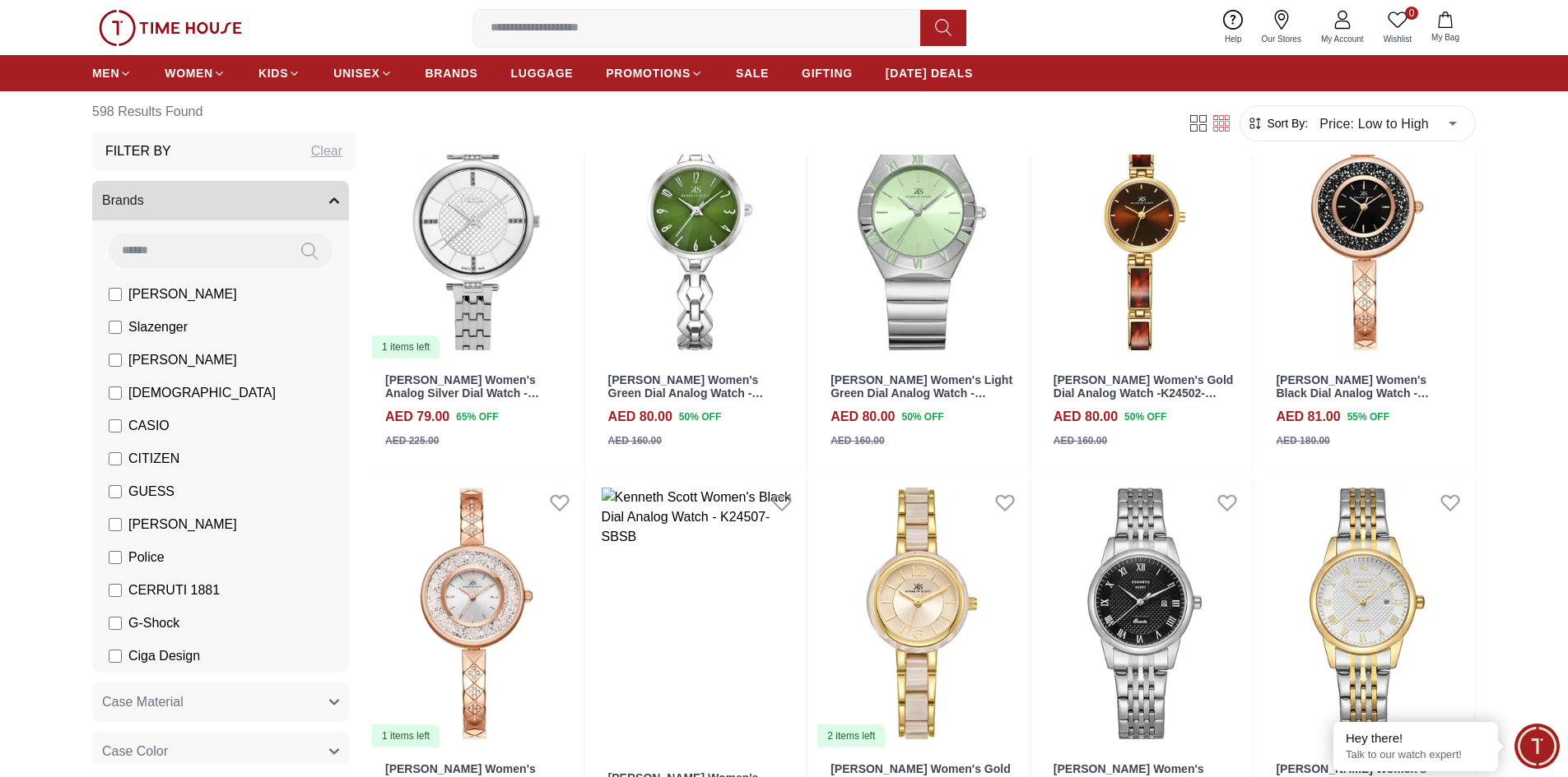
scroll to position [2541, 0]
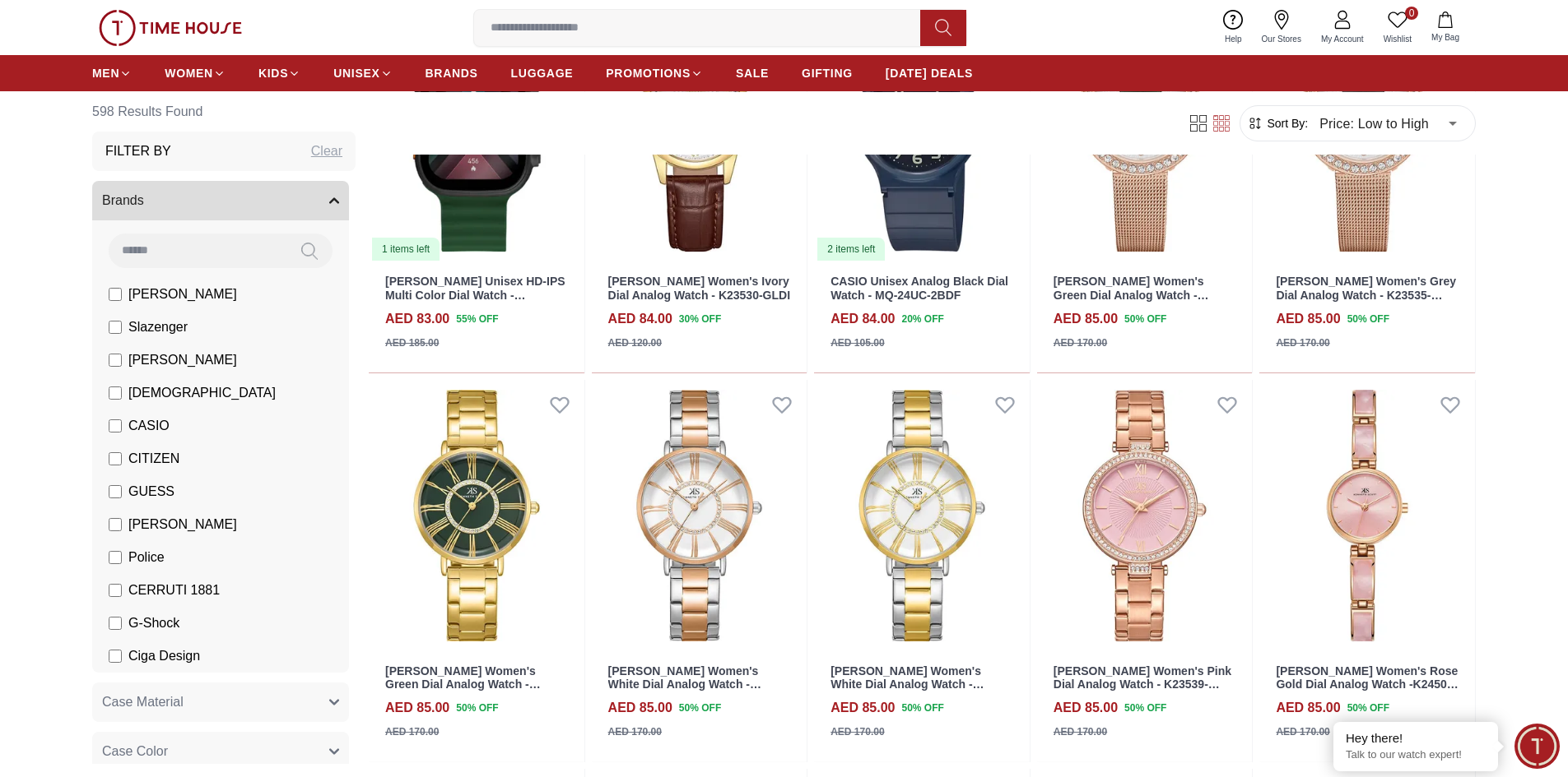
scroll to position [3903, 0]
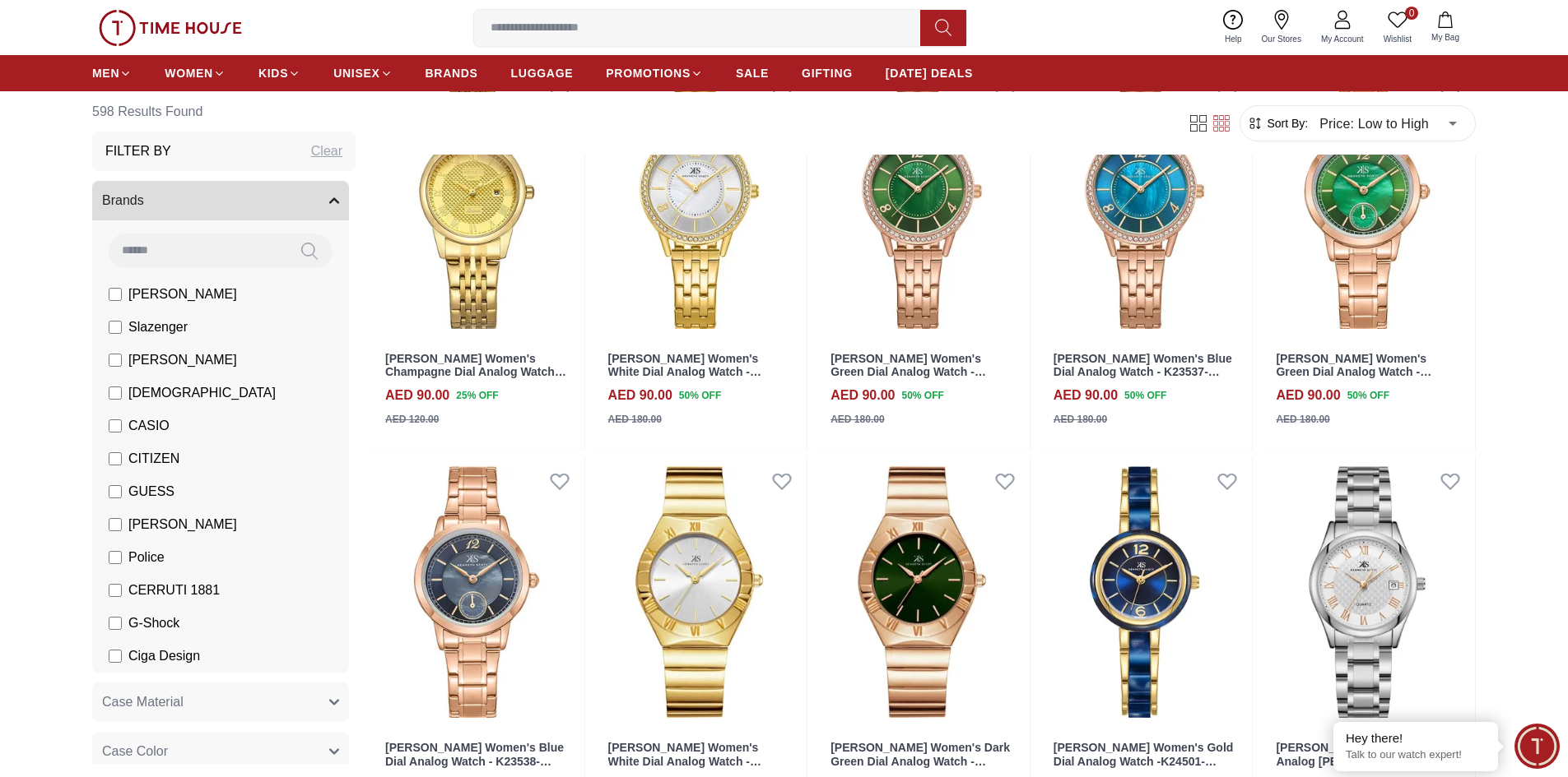
scroll to position [5384, 0]
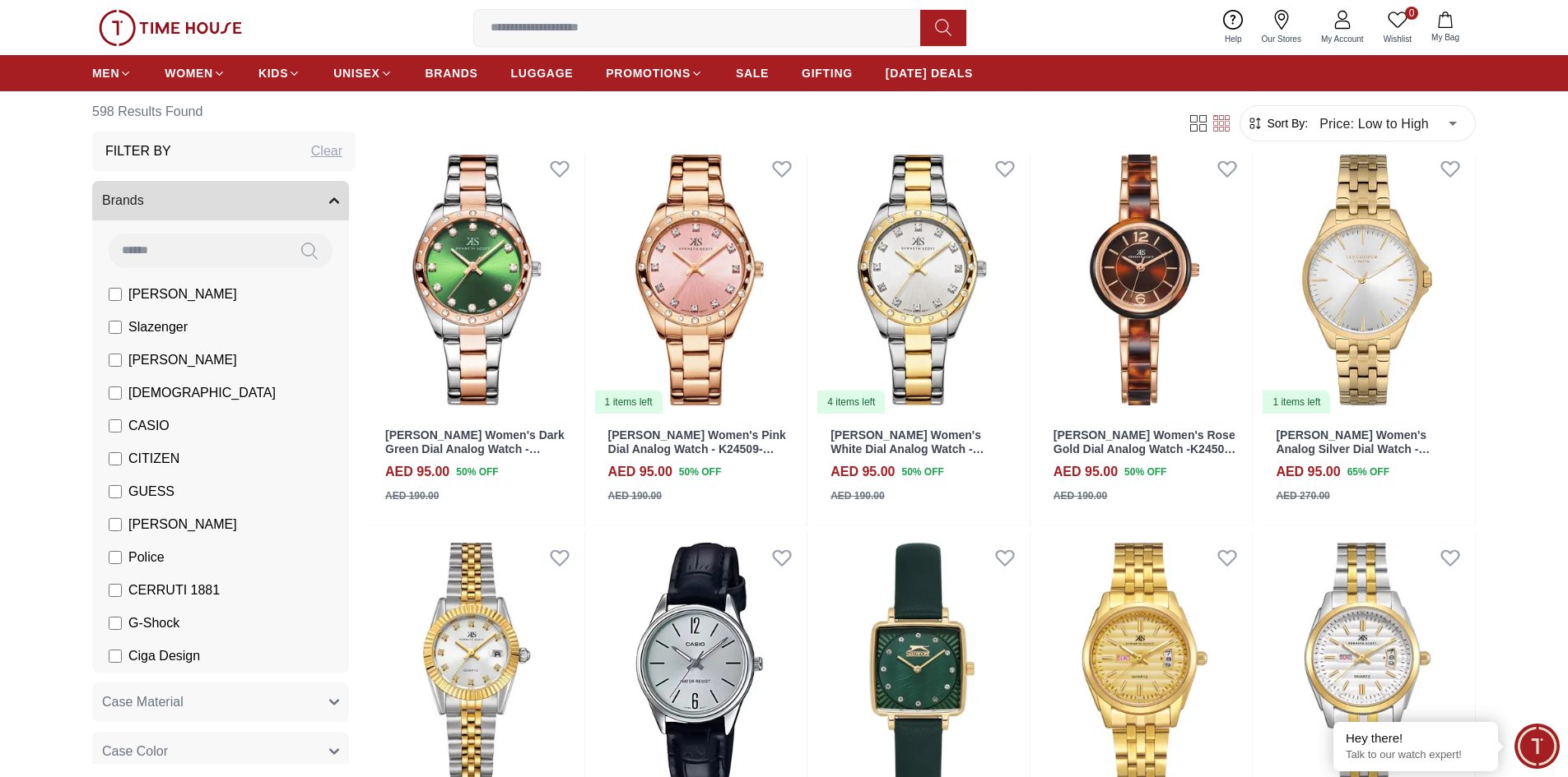
scroll to position [6864, 0]
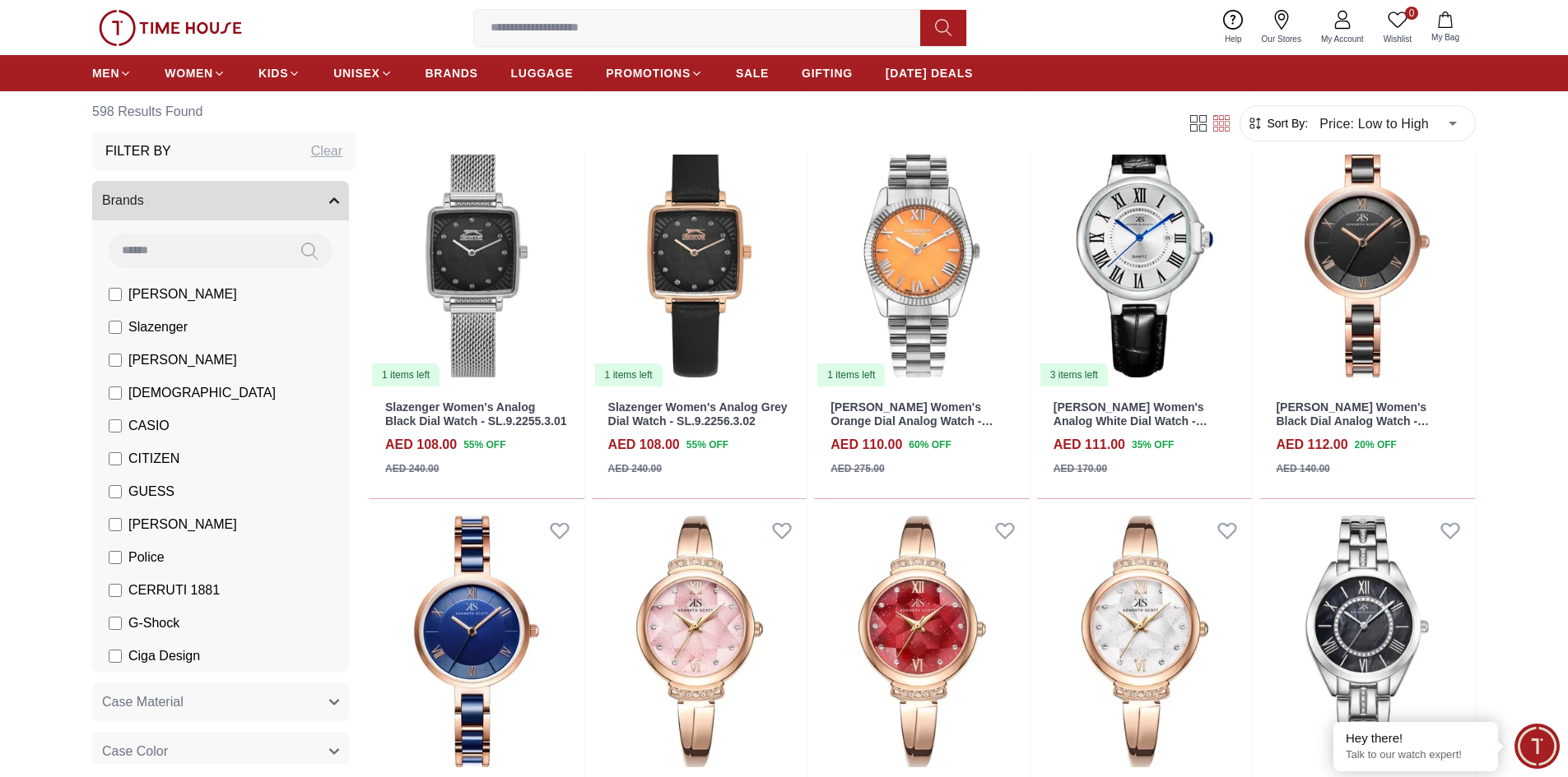
scroll to position [8838, 0]
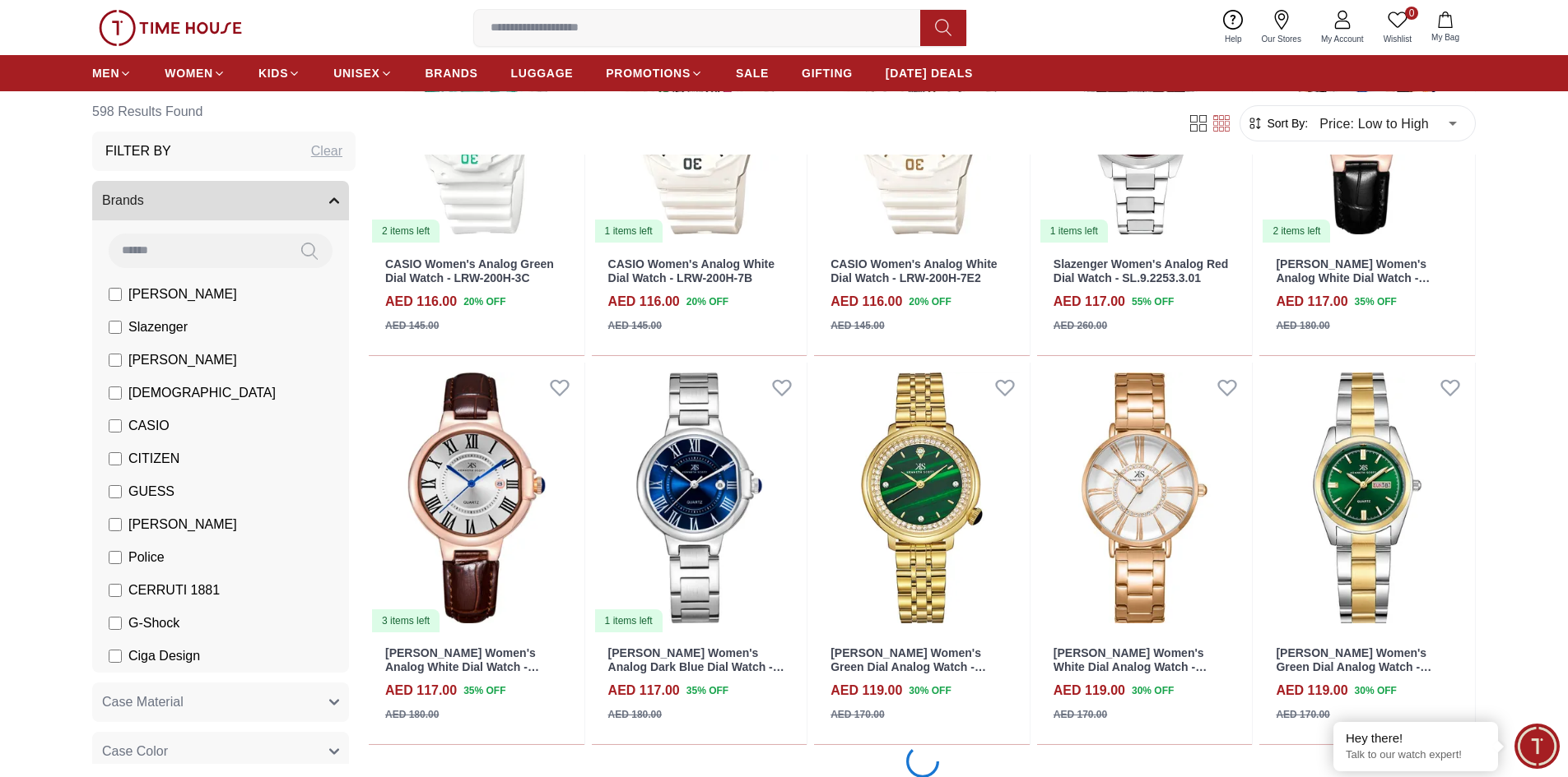
scroll to position [10813, 0]
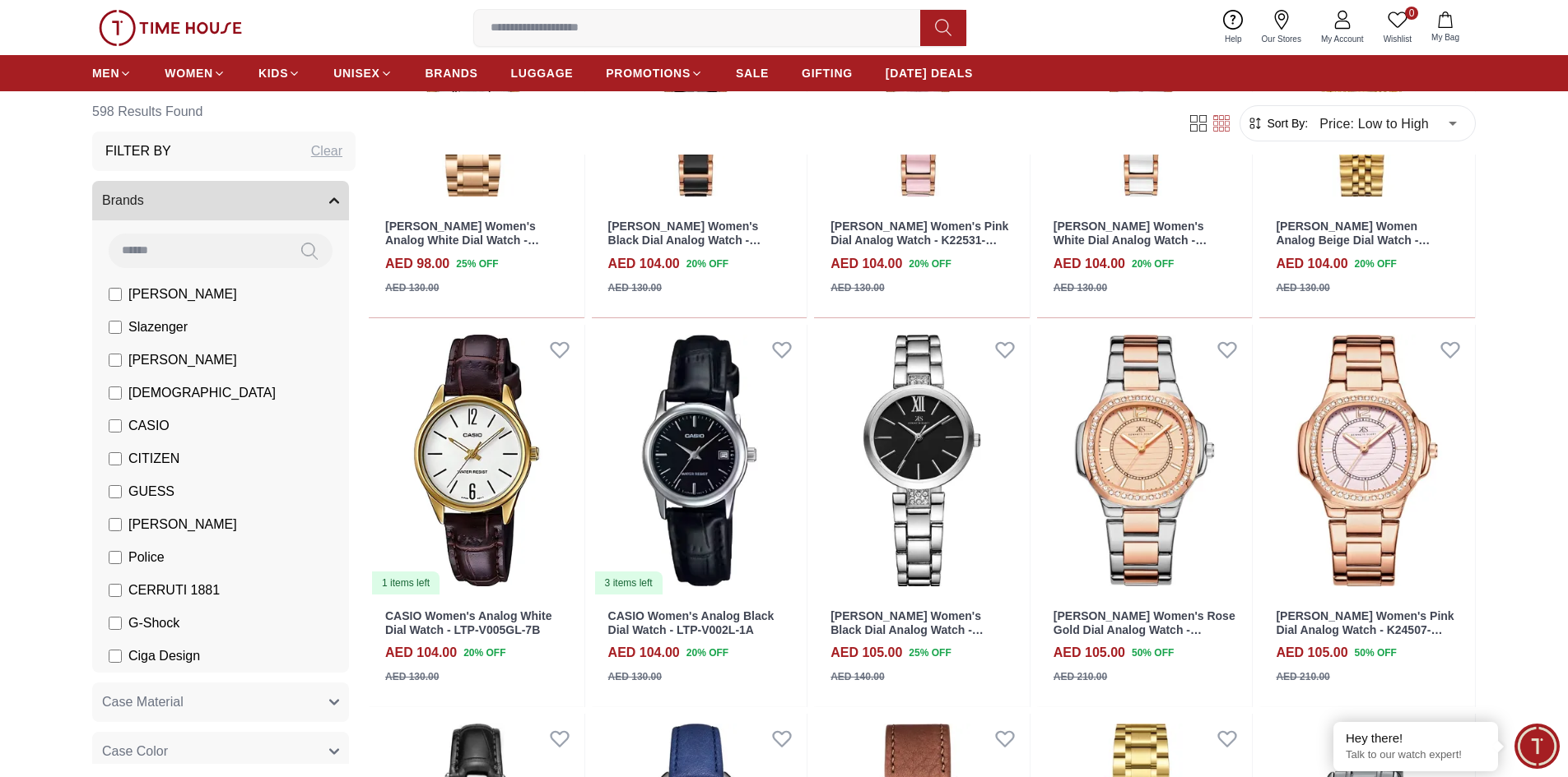
scroll to position [6864, 0]
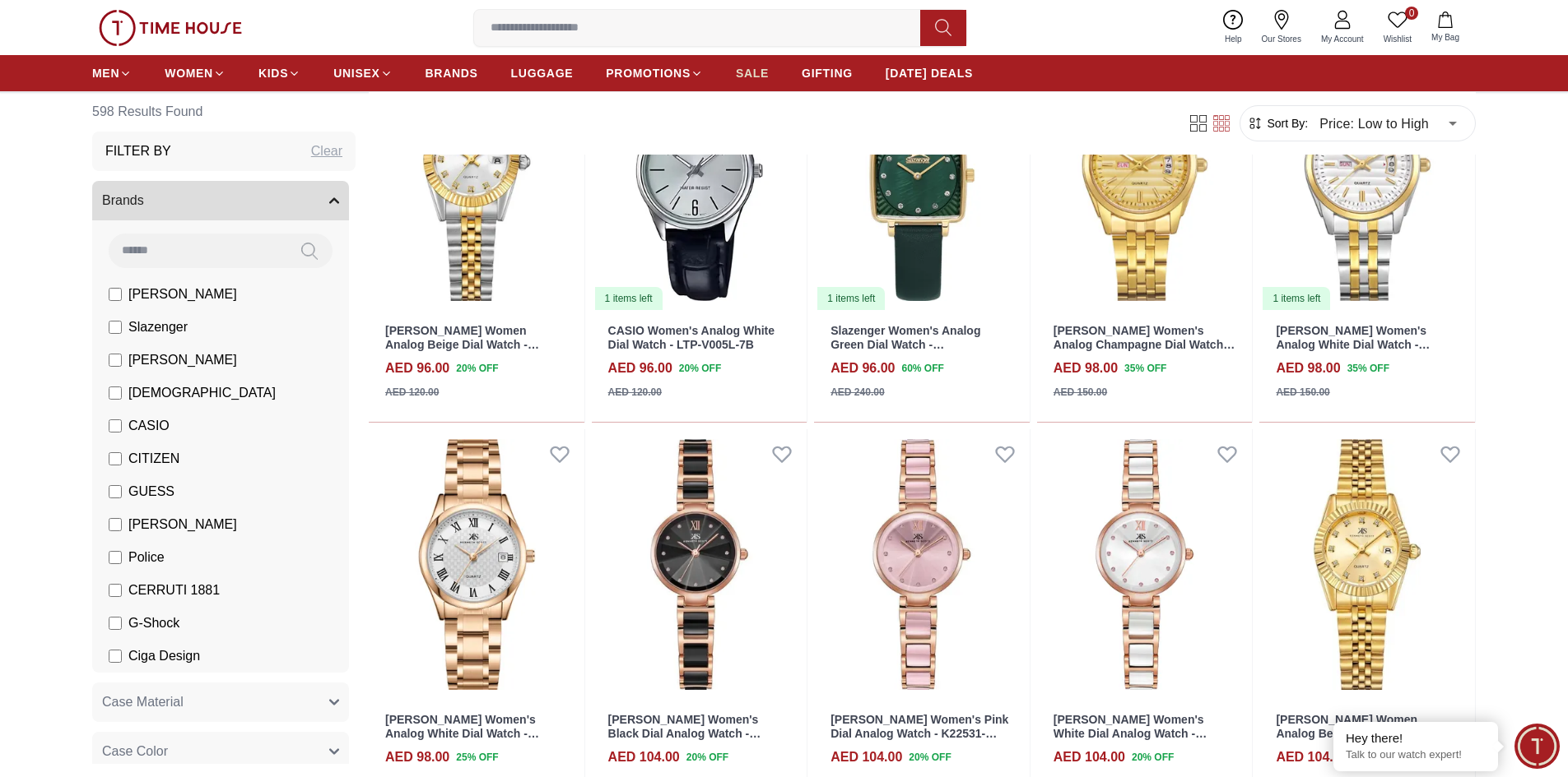
click at [754, 78] on span "SALE" at bounding box center [752, 73] width 33 height 17
type input "******"
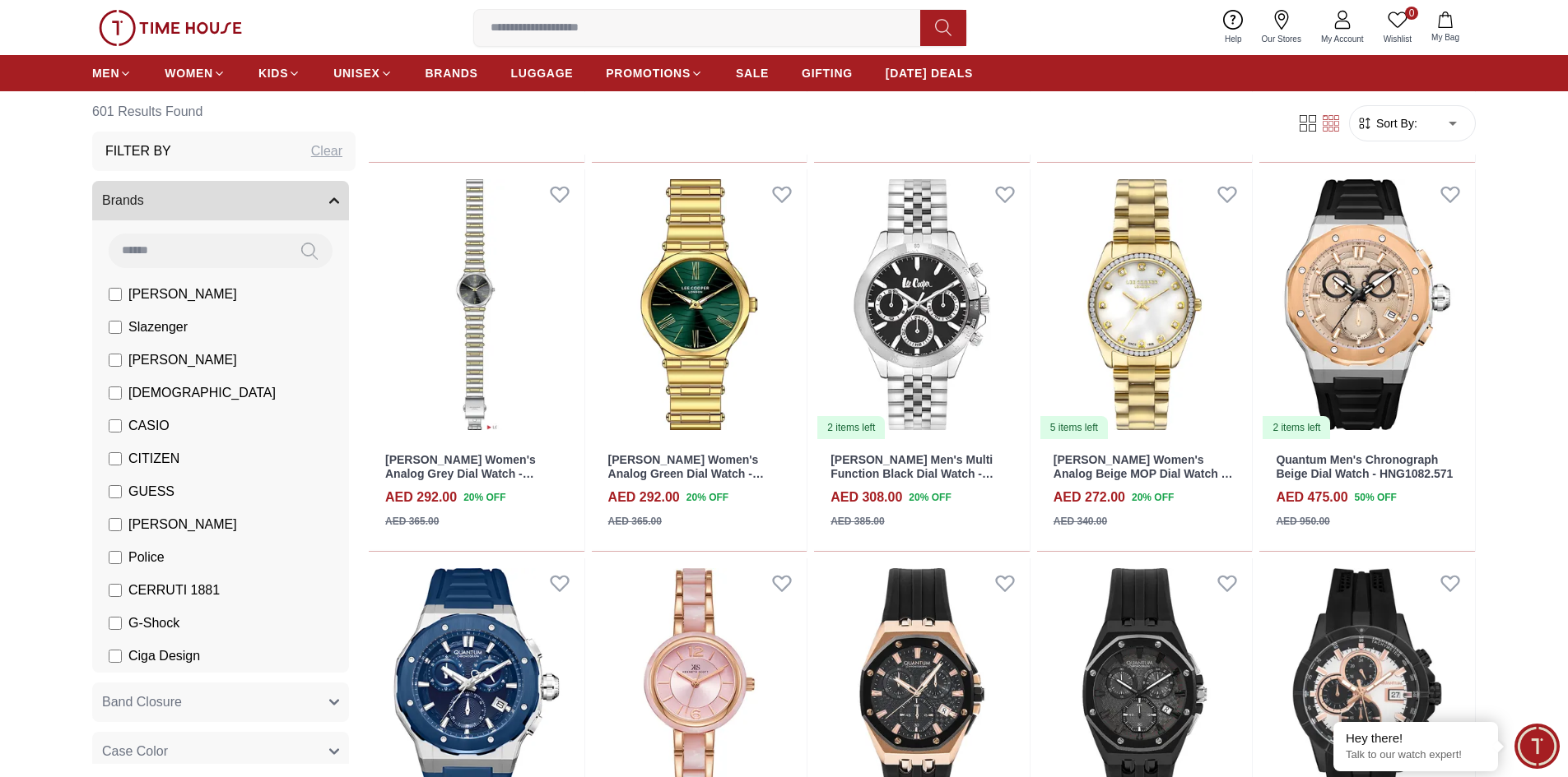
scroll to position [1481, 0]
